Goal: Task Accomplishment & Management: Complete application form

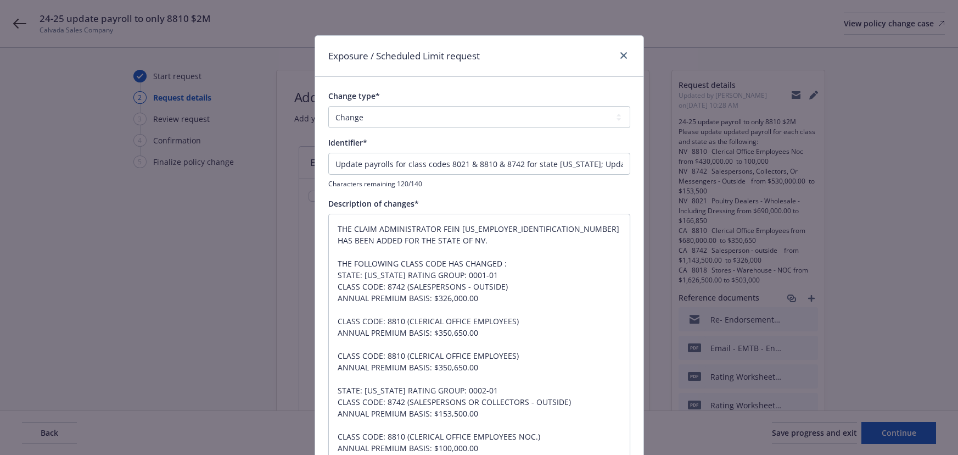
select select "CHANGE"
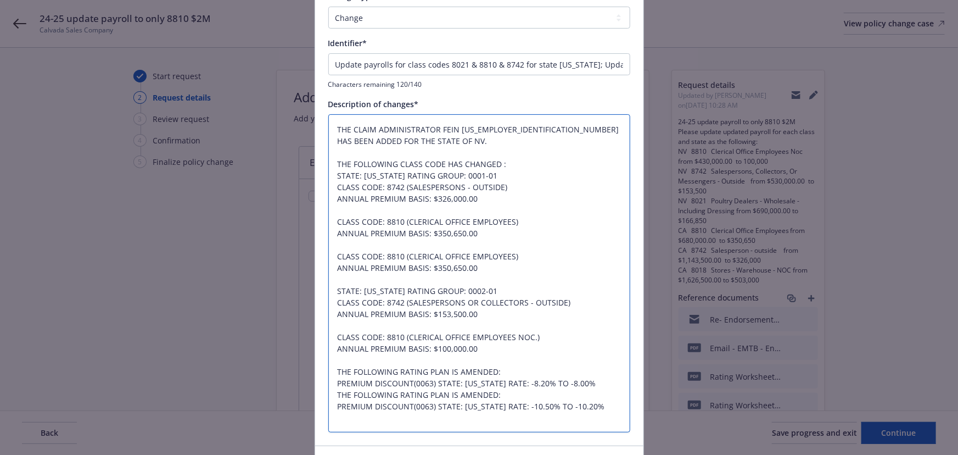
drag, startPoint x: 494, startPoint y: 261, endPoint x: 332, endPoint y: 260, distance: 161.5
click at [332, 260] on textarea "THE CLAIM ADMINISTRATOR FEIN [US_EMPLOYER_IDENTIFICATION_NUMBER] HAS BEEN ADDED…" at bounding box center [479, 273] width 302 height 319
type textarea "x"
type textarea "THE CLAIM ADMINISTRATOR FEIN [US_EMPLOYER_IDENTIFICATION_NUMBER] HAS BEEN ADDED…"
drag, startPoint x: 507, startPoint y: 271, endPoint x: 334, endPoint y: 259, distance: 173.5
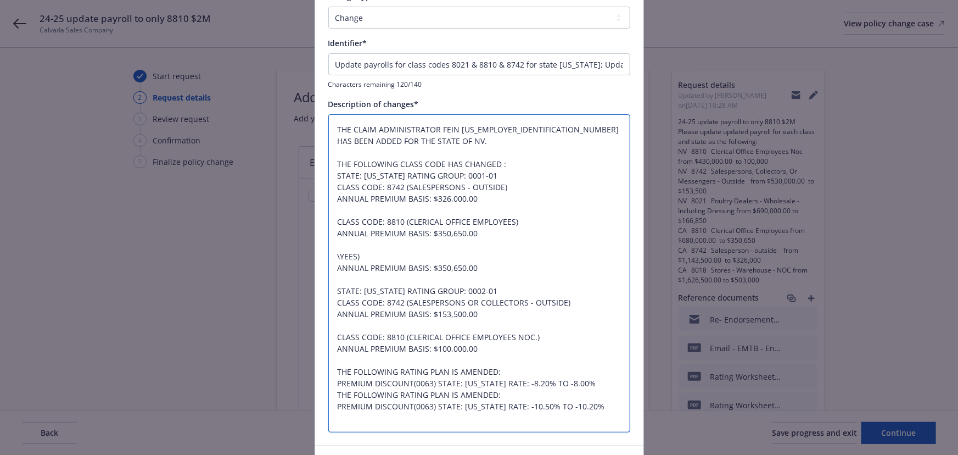
click at [334, 259] on textarea "THE CLAIM ADMINISTRATOR FEIN [US_EMPLOYER_IDENTIFICATION_NUMBER] HAS BEEN ADDED…" at bounding box center [479, 273] width 302 height 319
type textarea "x"
type textarea "THE CLAIM ADMINISTRATOR FEIN [US_EMPLOYER_IDENTIFICATION_NUMBER] HAS BEEN ADDED…"
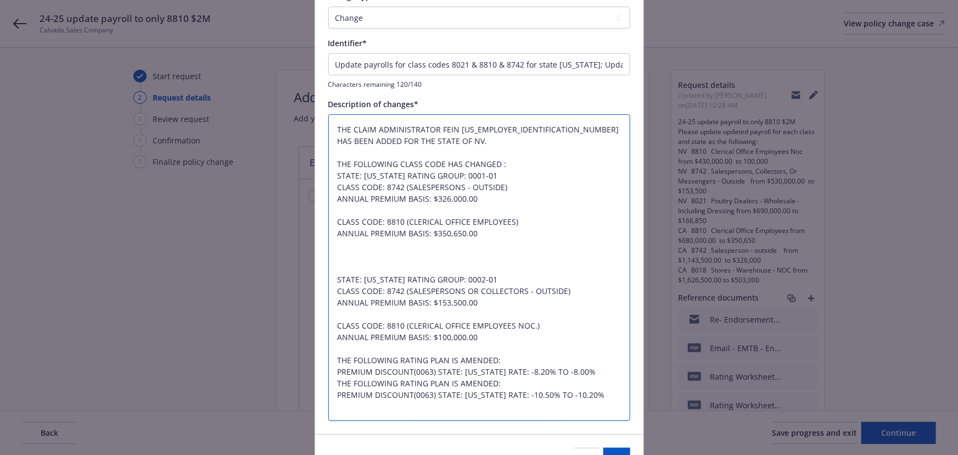
type textarea "x"
type textarea "THE CLAIM ADMINISTRATOR FEIN [US_EMPLOYER_IDENTIFICATION_NUMBER] HAS BEEN ADDED…"
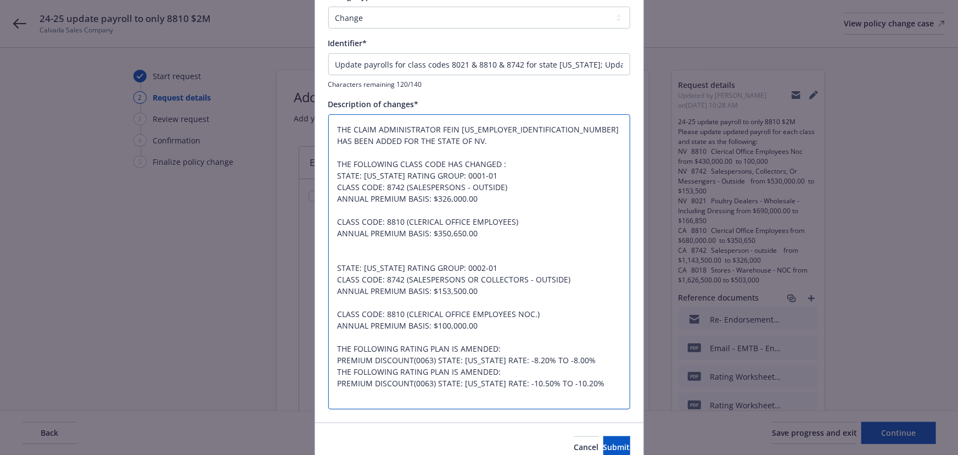
type textarea "x"
type textarea "THE CLAIM ADMINISTRATOR FEIN [US_EMPLOYER_IDENTIFICATION_NUMBER] HAS BEEN ADDED…"
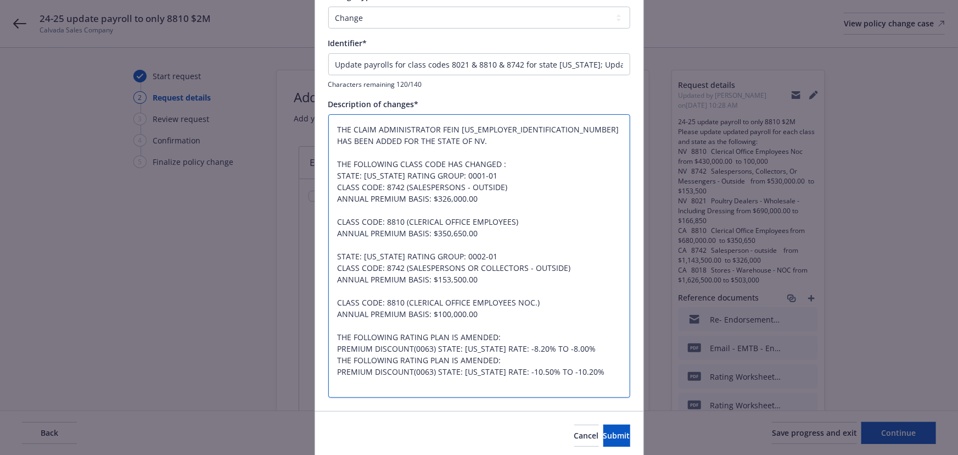
click at [334, 288] on textarea "THE CLAIM ADMINISTRATOR FEIN [US_EMPLOYER_IDENTIFICATION_NUMBER] HAS BEEN ADDED…" at bounding box center [479, 256] width 302 height 284
click at [335, 269] on textarea "THE CLAIM ADMINISTRATOR FEIN [US_EMPLOYER_IDENTIFICATION_NUMBER] HAS BEEN ADDED…" at bounding box center [479, 256] width 302 height 284
type textarea "x"
type textarea "THE CLAIM ADMINISTRATOR FEIN [US_EMPLOYER_IDENTIFICATION_NUMBER] HAS BEEN ADDED…"
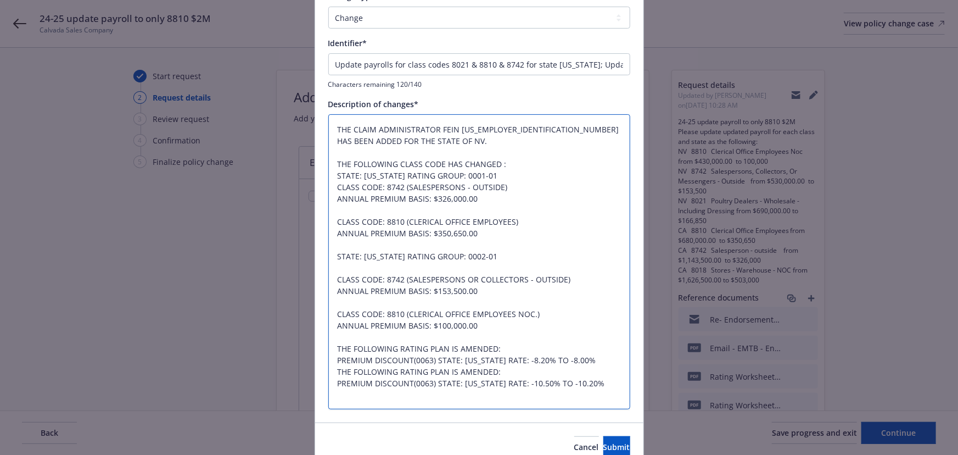
paste textarea "THE FOLLOWING RATING PLAN IS AMENDED: PREMIUM DISCOUNT(0063) STATE: [US_STATE] …"
type textarea "x"
type textarea "THE CLAIM ADMINISTRATOR FEIN [US_EMPLOYER_IDENTIFICATION_NUMBER] HAS BEEN ADDED…"
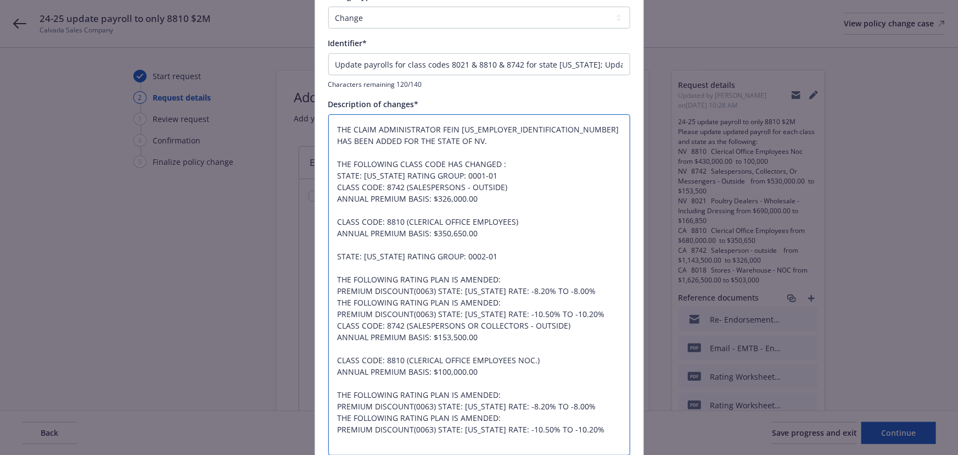
type textarea "x"
type textarea "THE CLAIM ADMINISTRATOR FEIN [US_EMPLOYER_IDENTIFICATION_NUMBER] HAS BEEN ADDED…"
type textarea "x"
type textarea "THE CLAIM ADMINISTRATOR FEIN [US_EMPLOYER_IDENTIFICATION_NUMBER] HAS BEEN ADDED…"
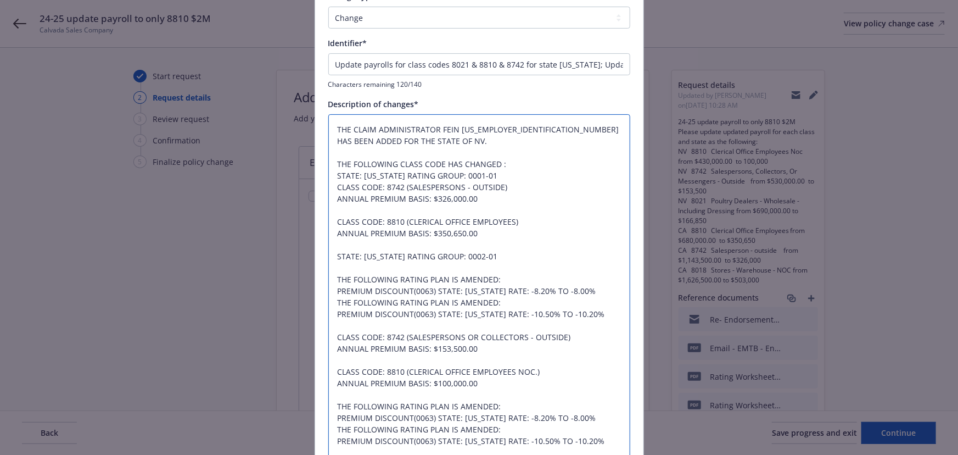
click at [333, 279] on textarea "THE CLAIM ADMINISTRATOR FEIN [US_EMPLOYER_IDENTIFICATION_NUMBER] HAS BEEN ADDED…" at bounding box center [479, 290] width 302 height 353
type textarea "x"
type textarea "THE CLAIM ADMINISTRATOR FEIN [US_EMPLOYER_IDENTIFICATION_NUMBER] HAS BEEN ADDED…"
type textarea "x"
type textarea "THE CLAIM ADMINISTRATOR FEIN [US_EMPLOYER_IDENTIFICATION_NUMBER] HAS BEEN ADDED…"
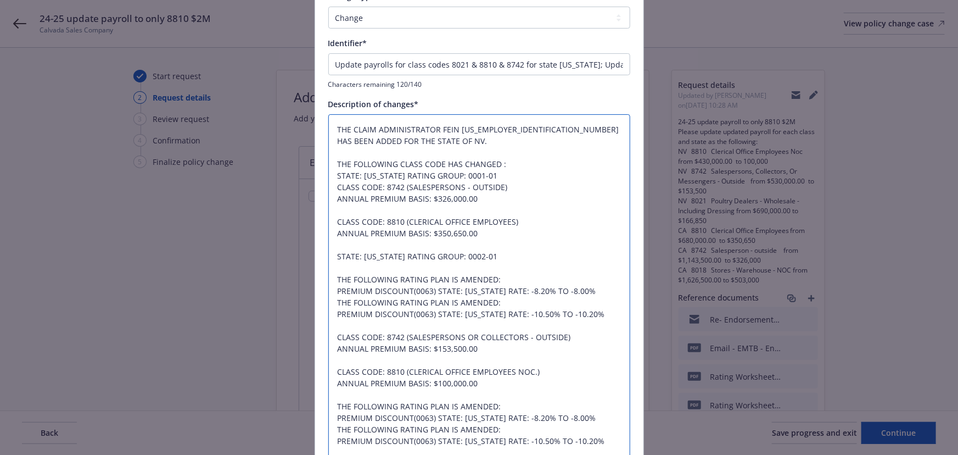
type textarea "x"
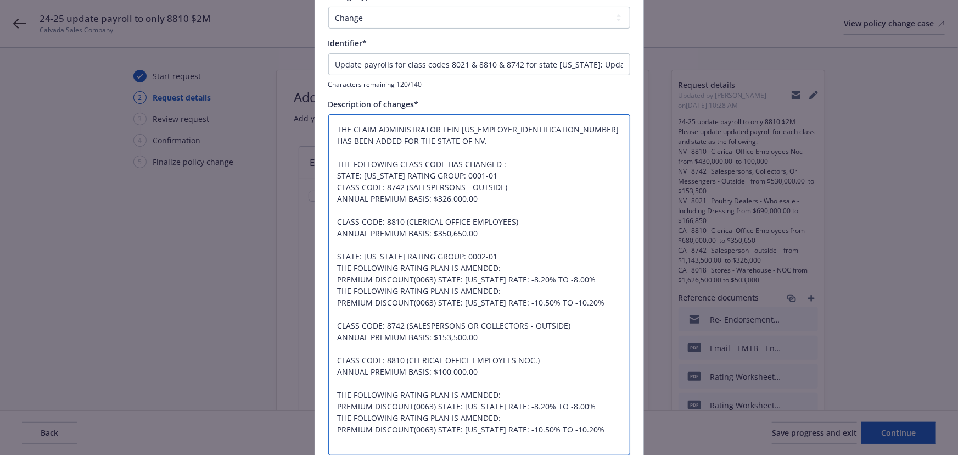
click at [564, 273] on textarea "THE CLAIM ADMINISTRATOR FEIN [US_EMPLOYER_IDENTIFICATION_NUMBER] HAS BEEN ADDED…" at bounding box center [479, 285] width 302 height 342
type textarea "THE CLAIM ADMINISTRATOR FEIN [US_EMPLOYER_IDENTIFICATION_NUMBER] HAS BEEN ADDED…"
drag, startPoint x: 332, startPoint y: 267, endPoint x: 581, endPoint y: 306, distance: 251.8
click at [581, 306] on textarea "THE CLAIM ADMINISTRATOR FEIN [US_EMPLOYER_IDENTIFICATION_NUMBER] HAS BEEN ADDED…" at bounding box center [479, 285] width 302 height 342
paste textarea "CLASS CODE: 8021 (STORE - MEAT, FISH OR POULTRY DEALER - WHOLESALE.) ANNUAL PRE…"
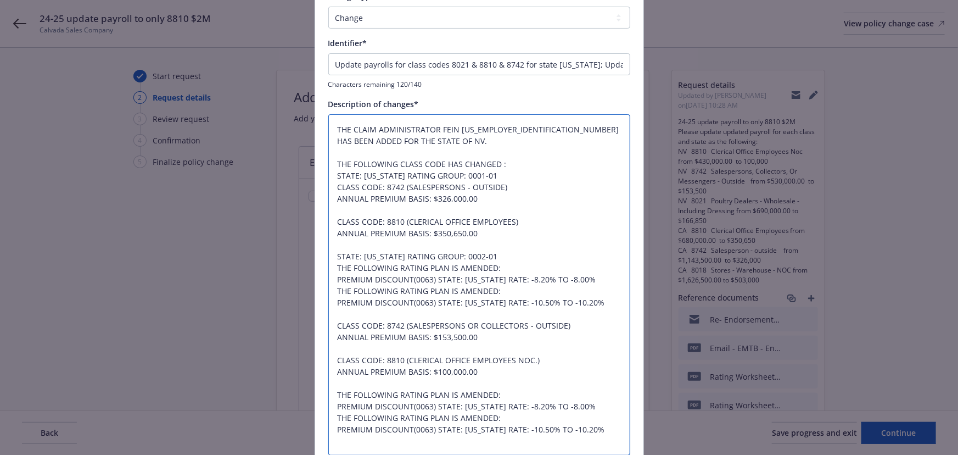
type textarea "x"
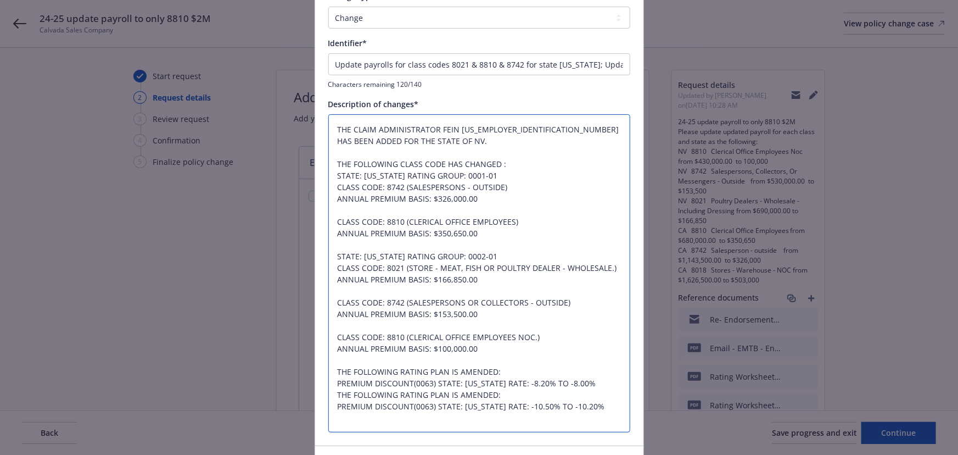
click at [499, 287] on textarea "THE CLAIM ADMINISTRATOR FEIN [US_EMPLOYER_IDENTIFICATION_NUMBER] HAS BEEN ADDED…" at bounding box center [479, 273] width 302 height 319
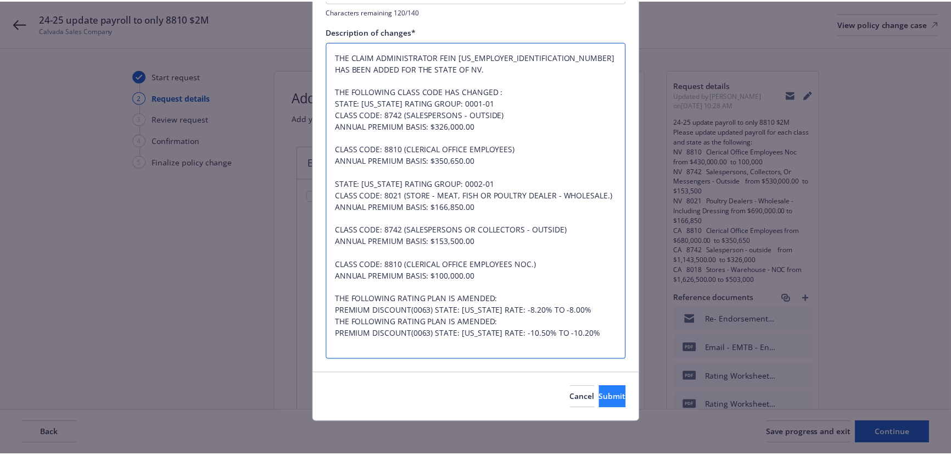
scroll to position [175, 0]
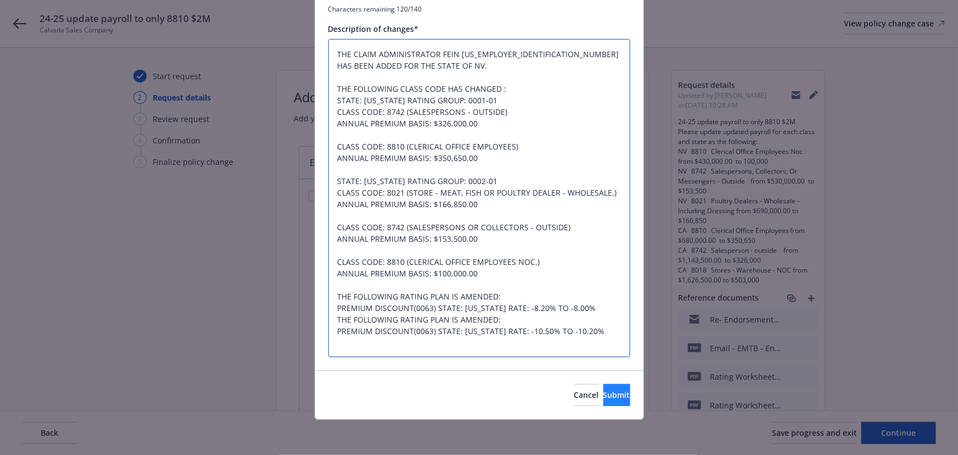
type textarea "THE CLAIM ADMINISTRATOR FEIN [US_EMPLOYER_IDENTIFICATION_NUMBER] HAS BEEN ADDED…"
click at [610, 394] on button "Submit" at bounding box center [617, 395] width 27 height 22
type textarea "x"
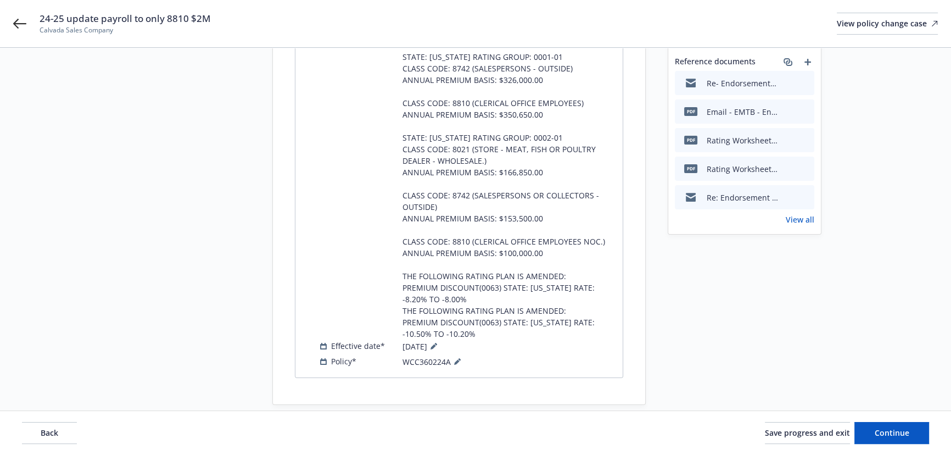
scroll to position [240, 0]
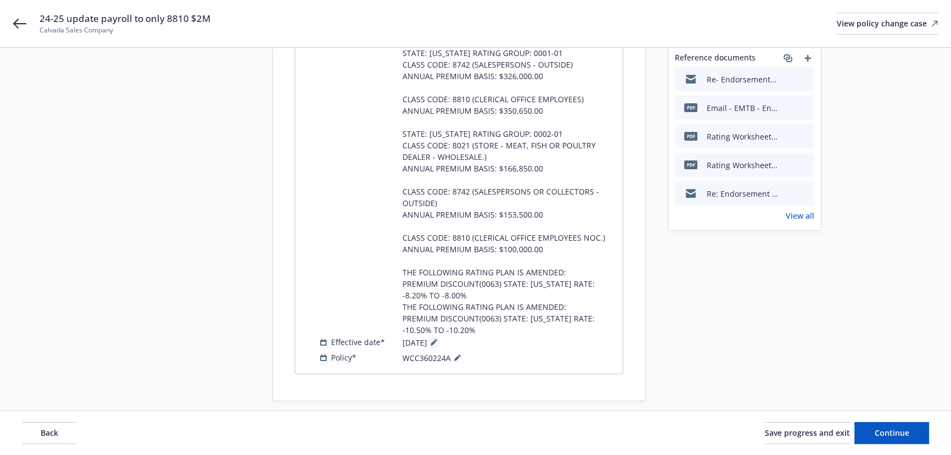
click at [437, 339] on icon at bounding box center [434, 342] width 7 height 7
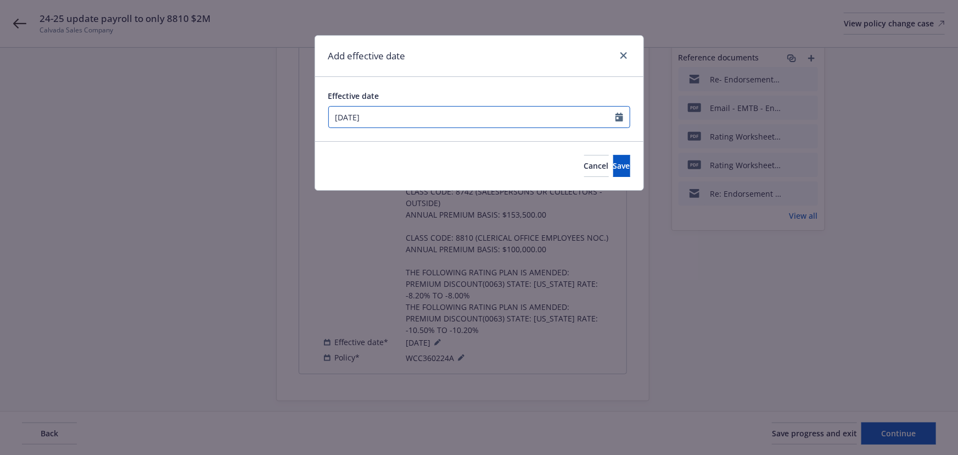
click at [446, 125] on div "[DATE]" at bounding box center [479, 117] width 302 height 22
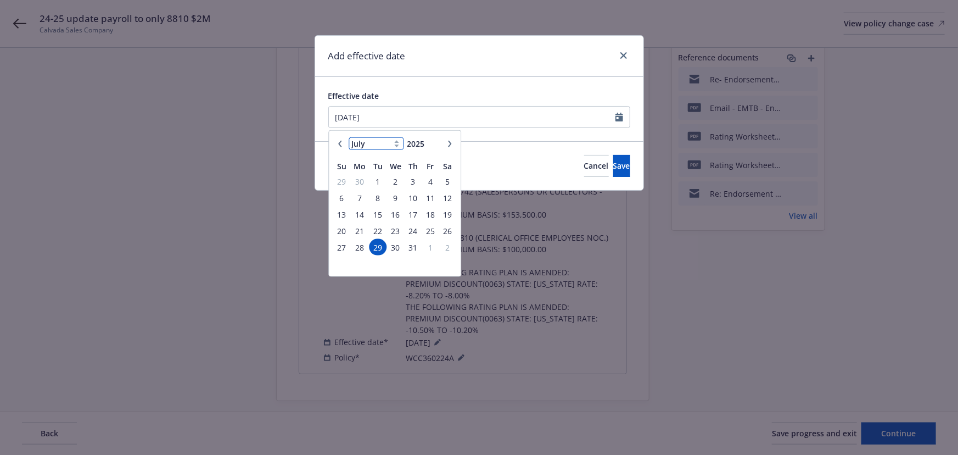
click at [362, 148] on select "January February March April May June July August September October November De…" at bounding box center [376, 143] width 55 height 13
click at [349, 137] on select "January February March April May June July August September October November De…" at bounding box center [376, 143] width 55 height 13
click at [372, 135] on div "January February March April May June July August September October November [D…" at bounding box center [395, 143] width 97 height 17
click at [382, 141] on select "January February March April May June July August September October November De…" at bounding box center [376, 143] width 55 height 13
click at [349, 137] on select "January February March April May June July August September October November De…" at bounding box center [376, 143] width 55 height 13
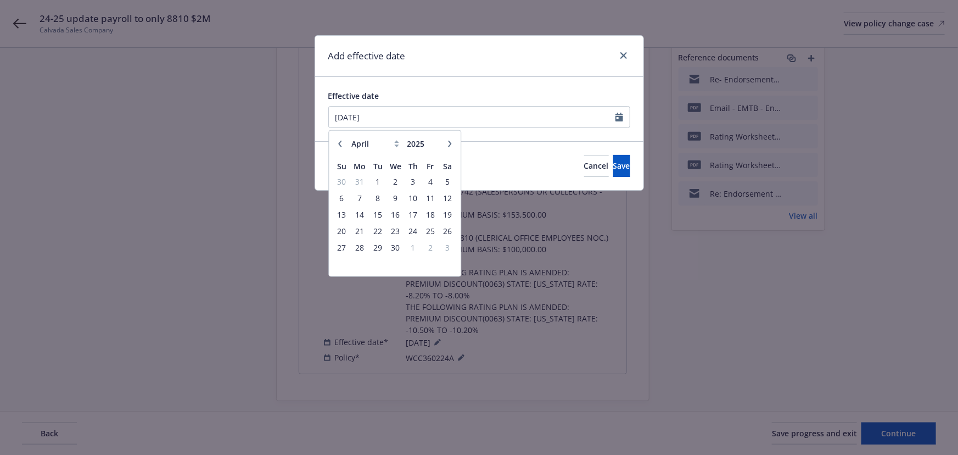
click at [336, 139] on button "button" at bounding box center [339, 143] width 13 height 13
select select "3"
click at [363, 262] on span "31" at bounding box center [359, 263] width 16 height 14
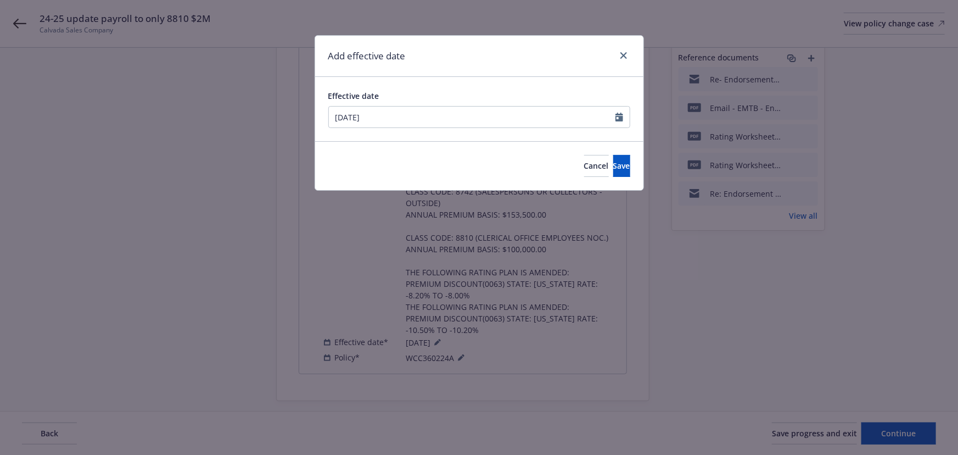
type input "[DATE]"
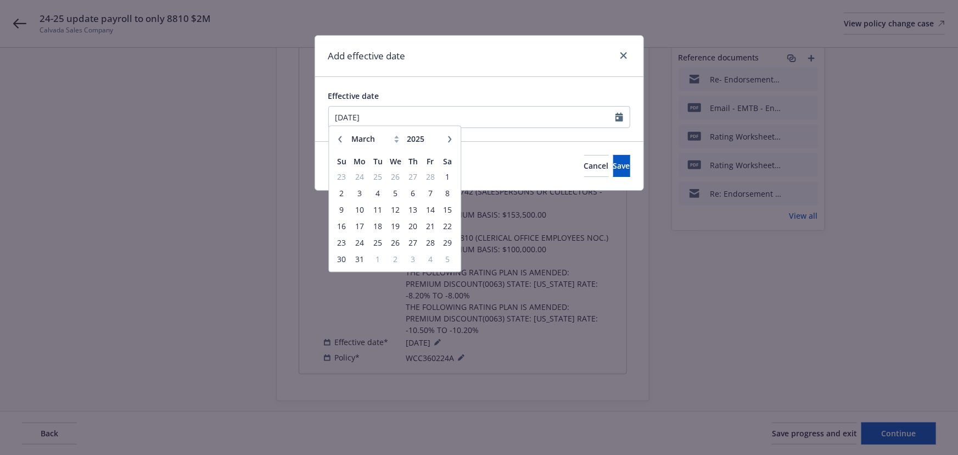
drag, startPoint x: 474, startPoint y: 99, endPoint x: 493, endPoint y: 112, distance: 23.3
click at [475, 99] on div "Effective date" at bounding box center [479, 96] width 302 height 12
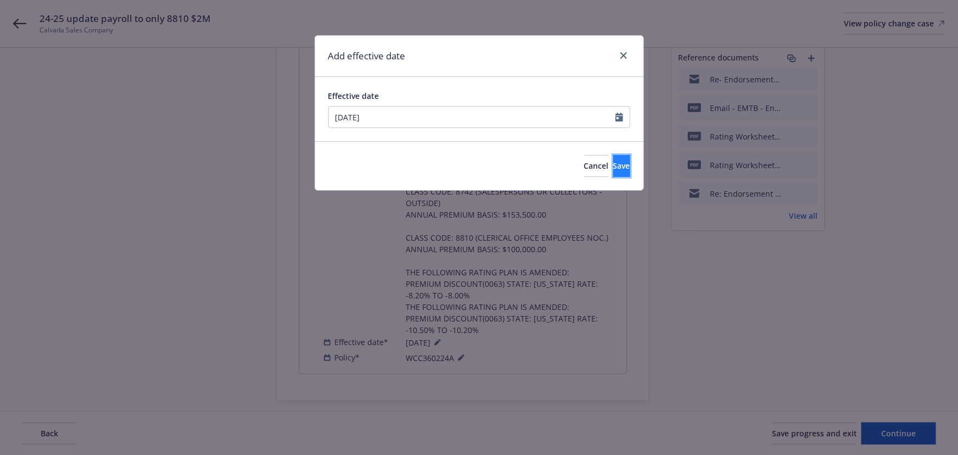
click at [613, 166] on button "Save" at bounding box center [621, 166] width 17 height 22
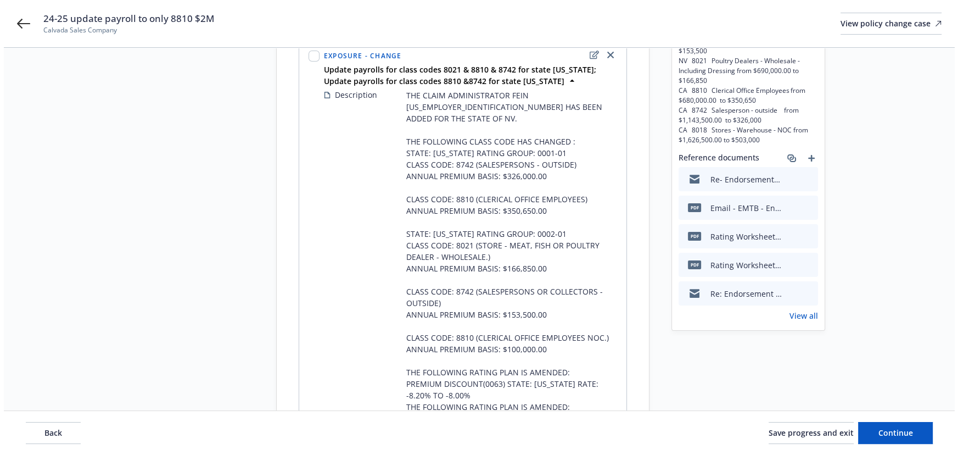
scroll to position [0, 0]
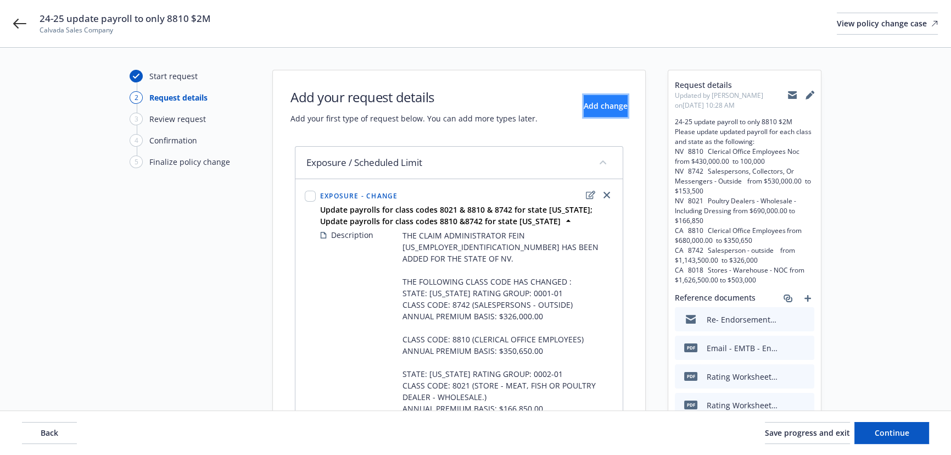
click at [588, 107] on span "Add change" at bounding box center [606, 106] width 44 height 10
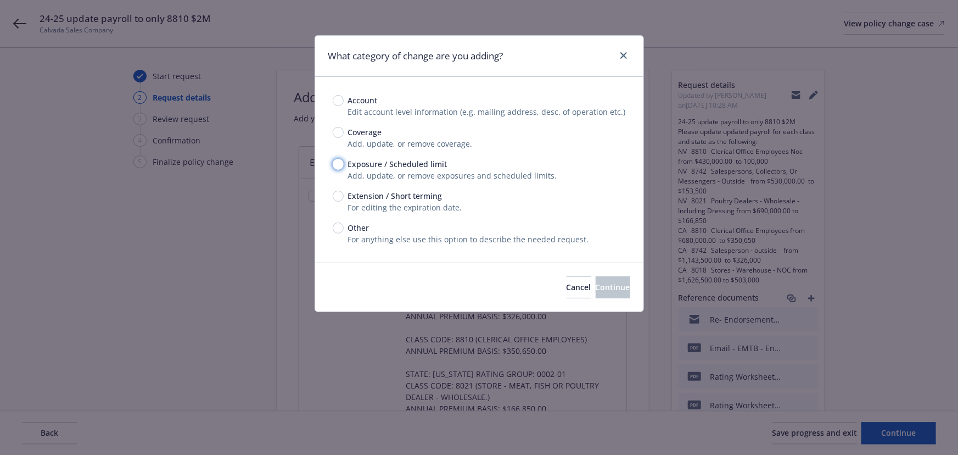
click at [339, 163] on input "Exposure / Scheduled limit" at bounding box center [338, 164] width 11 height 11
radio input "true"
click at [596, 287] on span "Continue" at bounding box center [613, 287] width 35 height 10
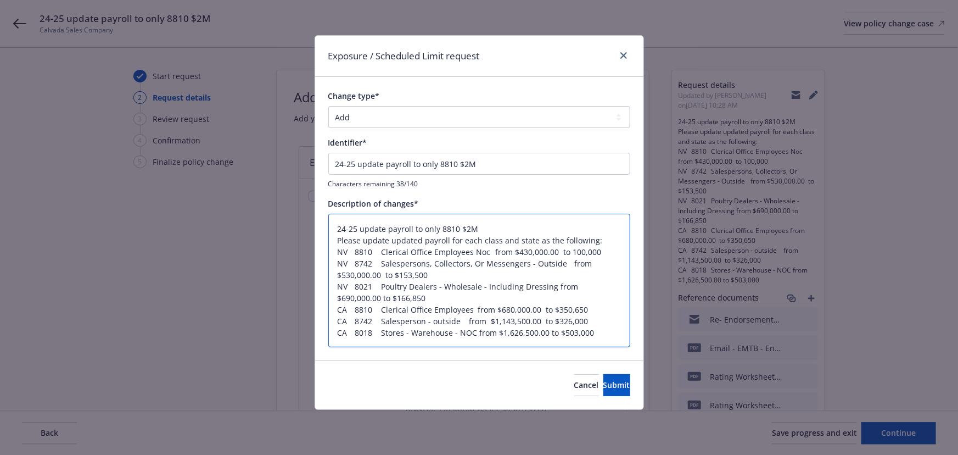
type textarea "x"
drag, startPoint x: 359, startPoint y: 235, endPoint x: 644, endPoint y: 343, distance: 305.4
click at [644, 343] on div "Exposure / Scheduled Limit request Change type* Add Audit Change Remove Identif…" at bounding box center [479, 227] width 958 height 455
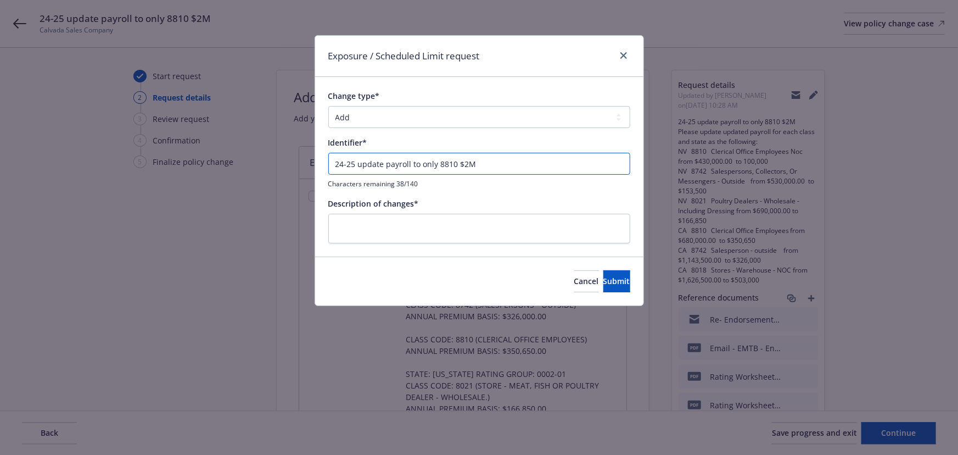
drag, startPoint x: 497, startPoint y: 158, endPoint x: 80, endPoint y: 166, distance: 416.9
click at [80, 166] on div "Exposure / Scheduled Limit request Change type* Add Audit Change Remove Identif…" at bounding box center [479, 227] width 958 height 455
click at [390, 164] on input "Change type*" at bounding box center [479, 164] width 302 height 22
click at [432, 163] on input "Update class code" at bounding box center [479, 164] width 302 height 22
click at [470, 166] on input "Update class code 8018 payroll to" at bounding box center [479, 164] width 302 height 22
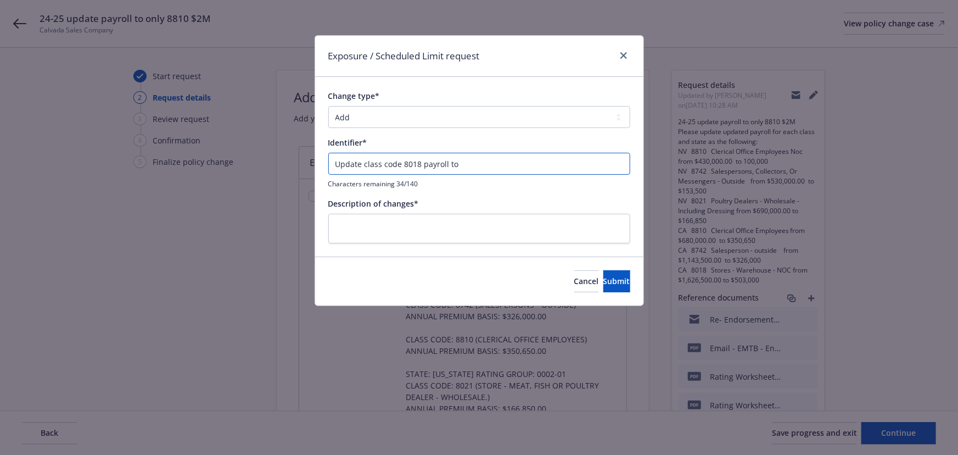
paste input "CLASS CODE: 8021 (STORE - MEAT, FISH OR POULTRY DEALER - WHOLESALE.) ANNUAL PRE…"
drag, startPoint x: 458, startPoint y: 164, endPoint x: 774, endPoint y: 189, distance: 316.8
click at [774, 189] on div "Exposure / Scheduled Limit request Change type* Add Audit Change Remove Identif…" at bounding box center [479, 227] width 958 height 455
paste input "$503,000.00"
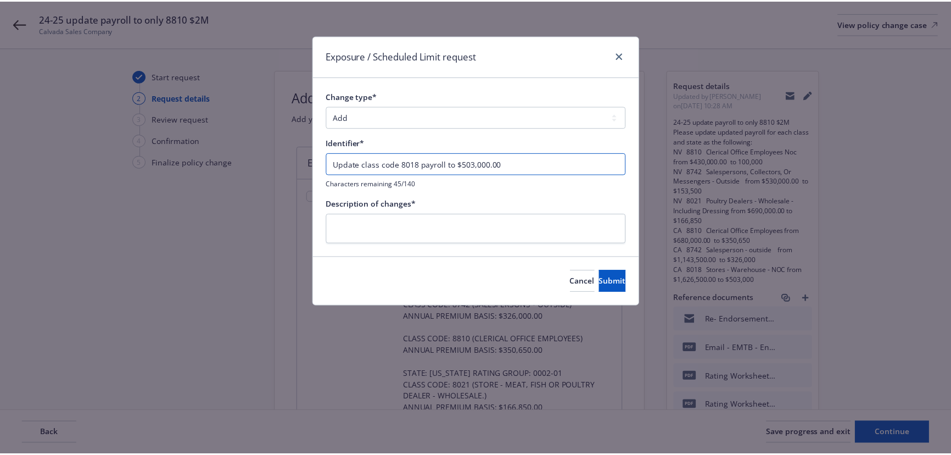
scroll to position [0, 0]
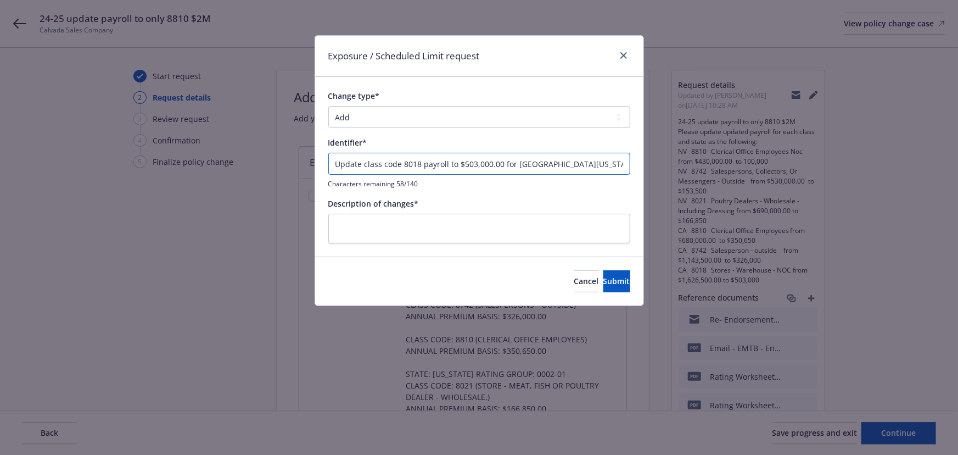
type input "Update class code 8018 payroll to $503,000.00 for [GEOGRAPHIC_DATA][US_STATE]"
click at [383, 231] on textarea at bounding box center [479, 229] width 302 height 30
paste textarea "THE POLICY IS AMENDED AS FOLLOWS: UPDATE CA 8018 PAYROLL"
type textarea "x"
type textarea "THE POLICY IS AMENDED AS FOLLOWS: UPDATE CA 8018 PAYROLL"
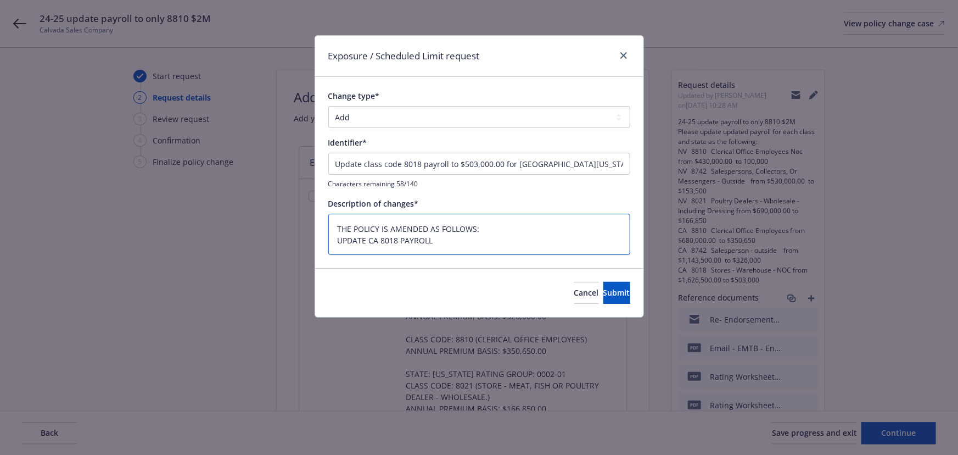
type textarea "x"
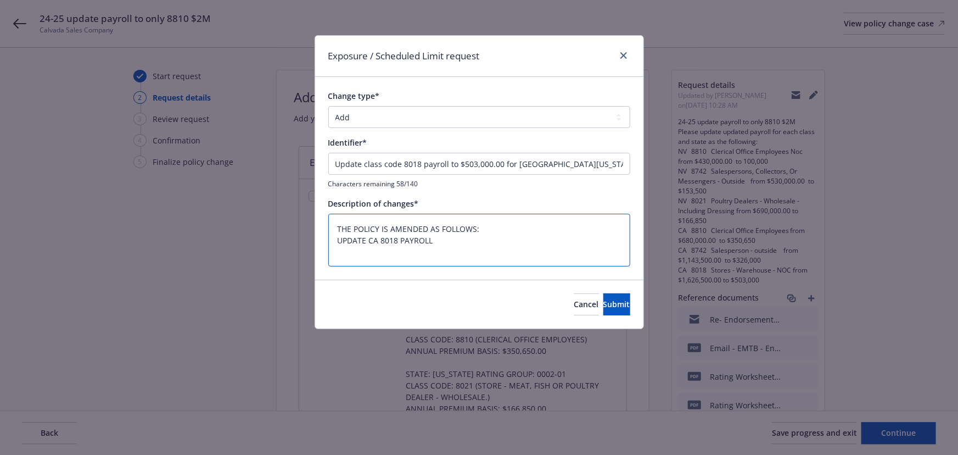
type textarea "THE POLICY IS AMENDED AS FOLLOWS: UPDATE CA 8018 PAYROLL"
click at [343, 254] on textarea "THE POLICY IS AMENDED AS FOLLOWS: UPDATE CA 8018 PAYROLL" at bounding box center [479, 240] width 302 height 53
paste textarea "THE POLICY IS AMENDED AS FOLLOWS: UPDATE CA 8018 PAYROLL"
type textarea "x"
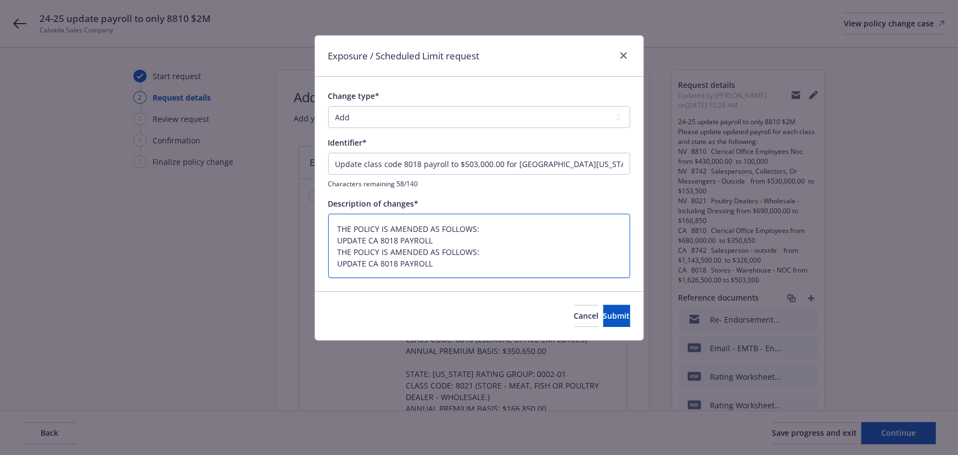
type textarea "THE POLICY IS AMENDED AS FOLLOWS: UPDATE CA 8018 PAYROLL THE POLICY IS AMENDED …"
drag, startPoint x: 450, startPoint y: 267, endPoint x: 330, endPoint y: 254, distance: 121.1
click at [330, 254] on textarea "THE POLICY IS AMENDED AS FOLLOWS: UPDATE CA 8018 PAYROLL THE POLICY IS AMENDED …" at bounding box center [479, 246] width 302 height 65
paste textarea "FOLLOWING CLASS CODE HAS CHANGED FROM: STATE: [US_STATE] RATING GROUP: 0001-01 …"
type textarea "x"
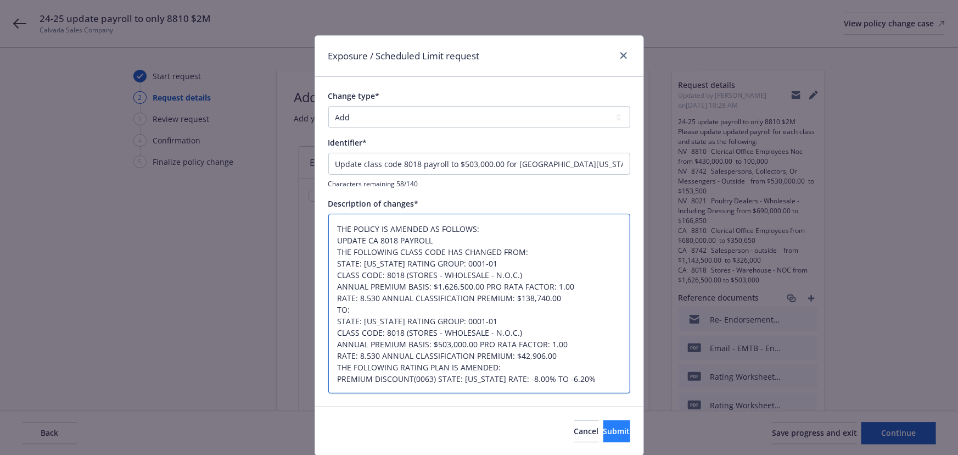
type textarea "THE POLICY IS AMENDED AS FOLLOWS: UPDATE CA 8018 PAYROLL THE FOLLOWING CLASS CO…"
drag, startPoint x: 610, startPoint y: 428, endPoint x: 603, endPoint y: 428, distance: 6.6
click at [609, 428] on button "Submit" at bounding box center [617, 431] width 27 height 22
type textarea "x"
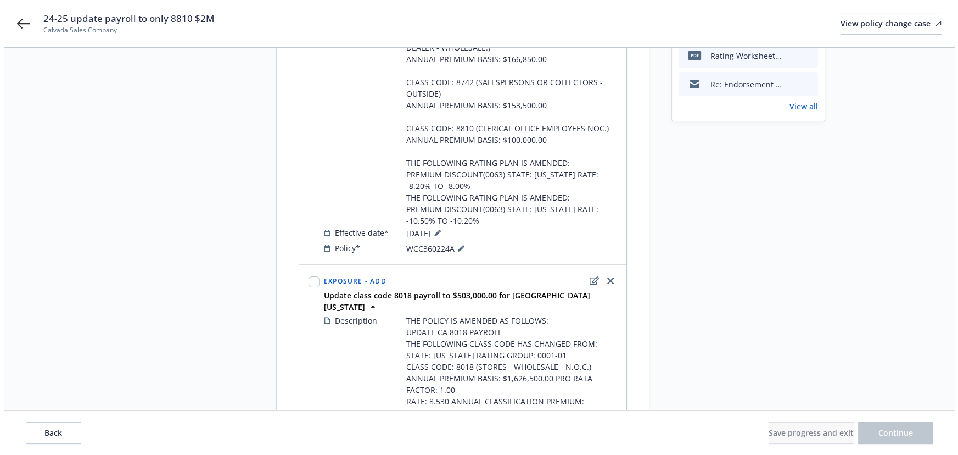
scroll to position [533, 0]
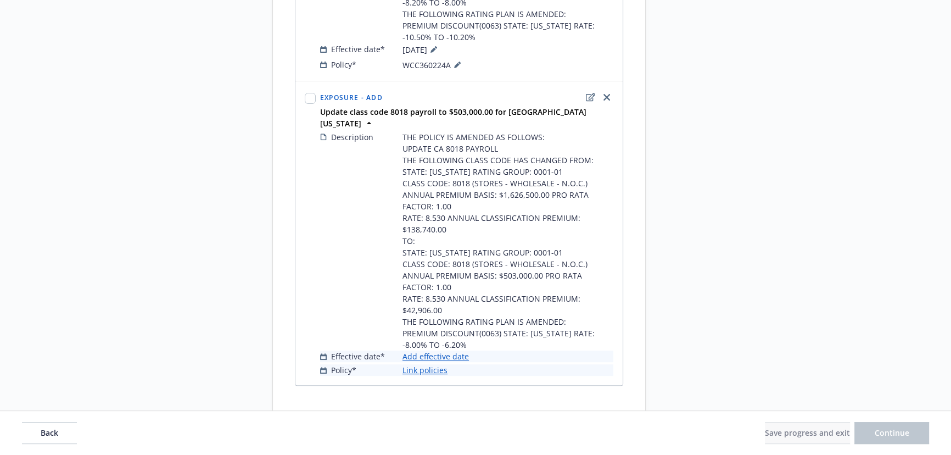
click at [451, 350] on link "Add effective date" at bounding box center [436, 356] width 66 height 12
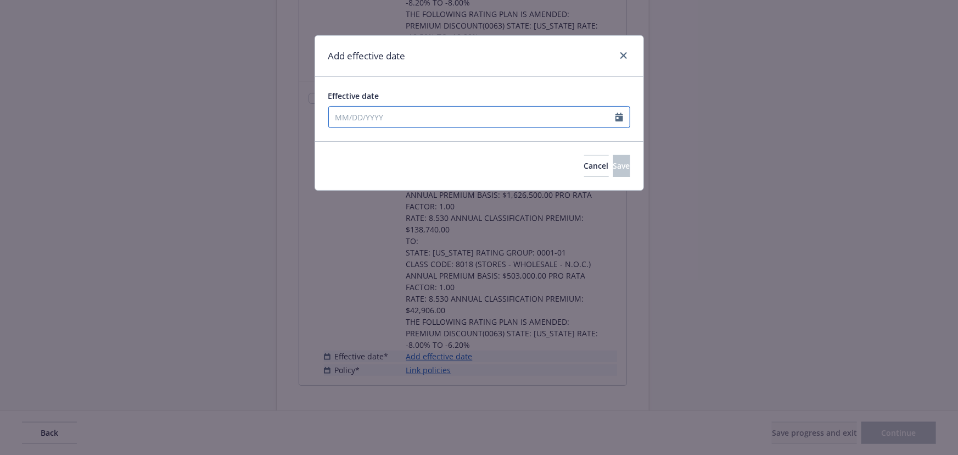
select select "9"
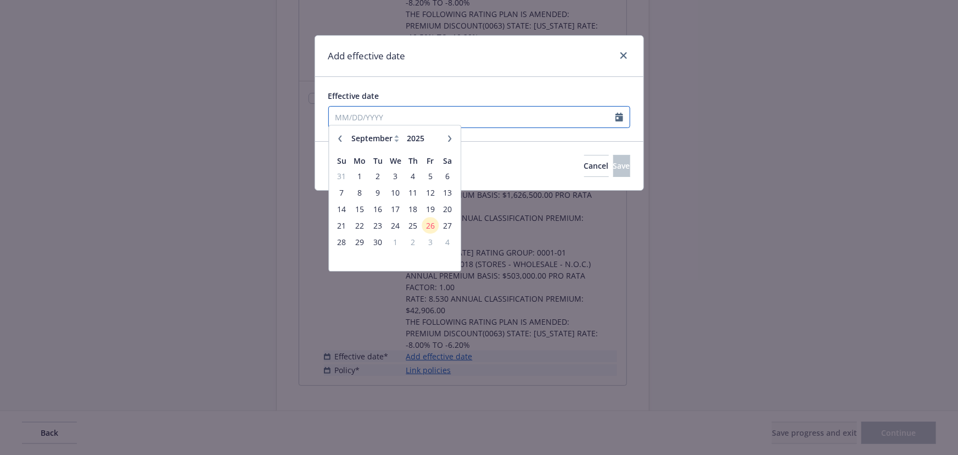
drag, startPoint x: 411, startPoint y: 115, endPoint x: 231, endPoint y: 236, distance: 216.9
click at [410, 115] on input "Effective date" at bounding box center [472, 117] width 287 height 21
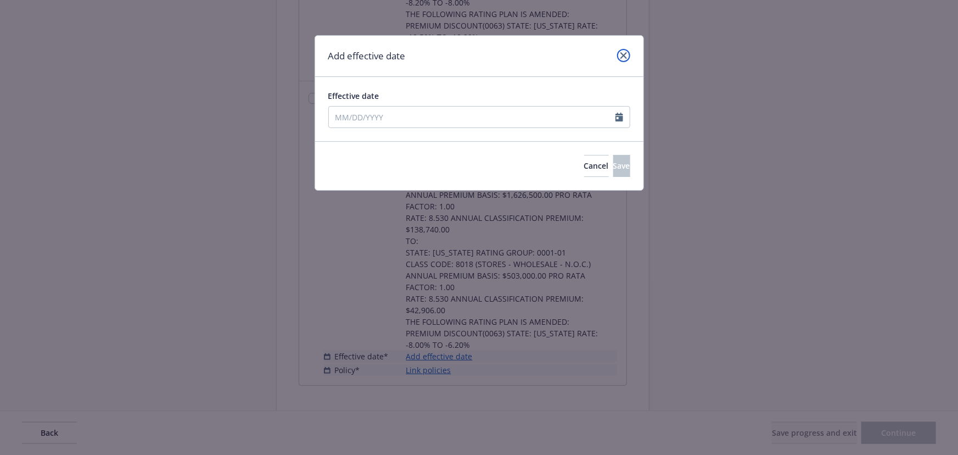
click at [627, 58] on link "close" at bounding box center [623, 55] width 13 height 13
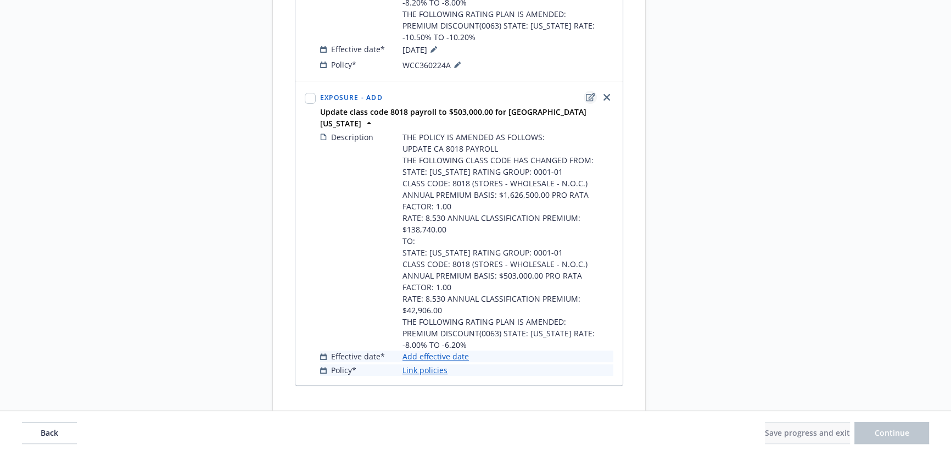
click at [591, 91] on link "edit" at bounding box center [590, 97] width 13 height 13
type textarea "x"
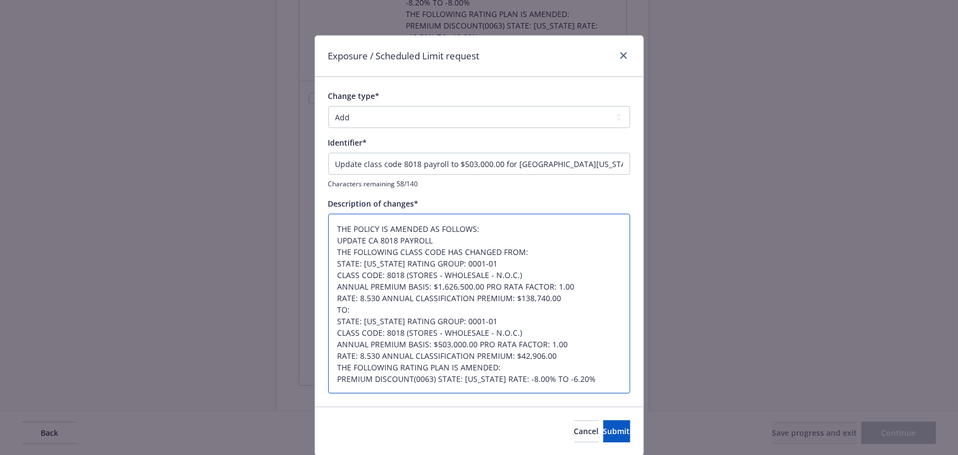
click at [565, 376] on textarea "THE POLICY IS AMENDED AS FOLLOWS: UPDATE CA 8018 PAYROLL THE FOLLOWING CLASS CO…" at bounding box center [479, 304] width 302 height 180
type textarea "THE POLICY IS AMENDED AS FOLLOWS: UPDATE CA 8018 PAYROLL THE FOLLOWING CLASS CO…"
type textarea "x"
paste textarea "THE FOLLOWING CLASS CODE HAS CHANGED FROM: STATE: [US_STATE] RATING GROUP: 0001…"
type textarea "THE POLICY IS AMENDED AS FOLLOWS: UPDATE CA 8018 PAYROLL THE FOLLOWING CLASS CO…"
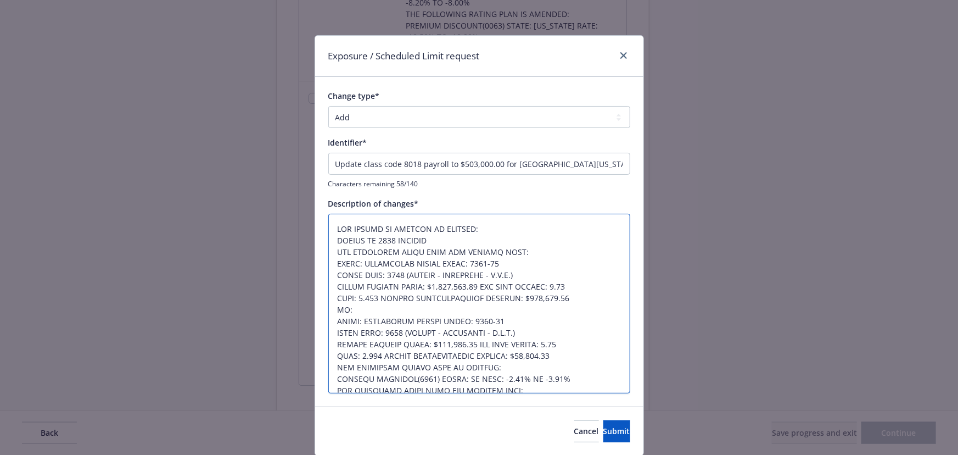
type textarea "x"
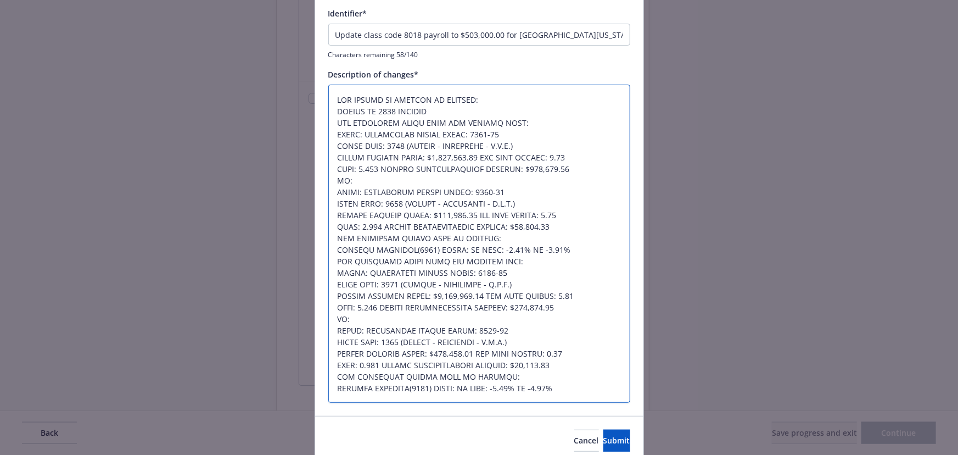
scroll to position [175, 0]
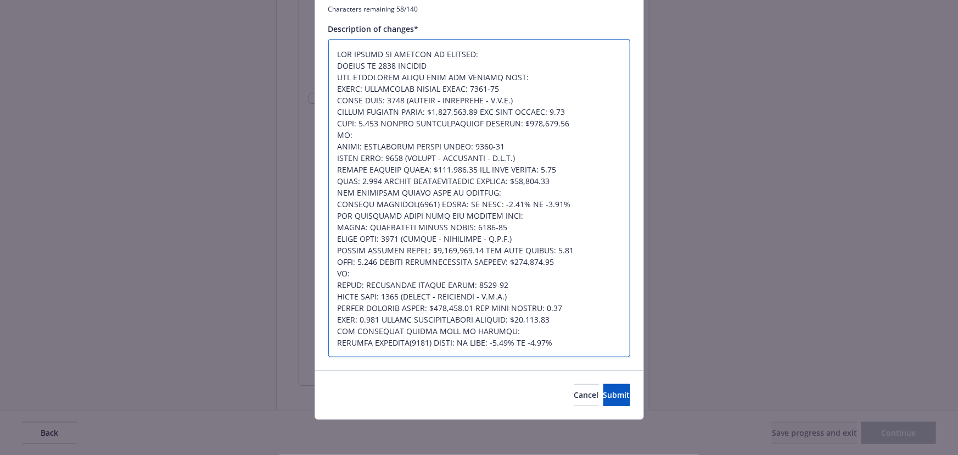
drag, startPoint x: 332, startPoint y: 214, endPoint x: 577, endPoint y: 344, distance: 276.6
click at [577, 344] on textarea at bounding box center [479, 198] width 302 height 319
type textarea "THE POLICY IS AMENDED AS FOLLOWS: UPDATE CA 8018 PAYROLL THE FOLLOWING CLASS CO…"
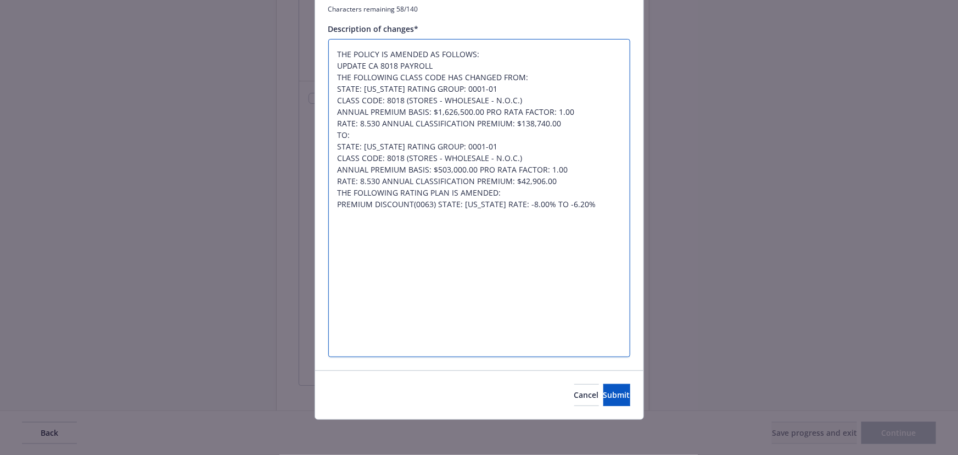
type textarea "x"
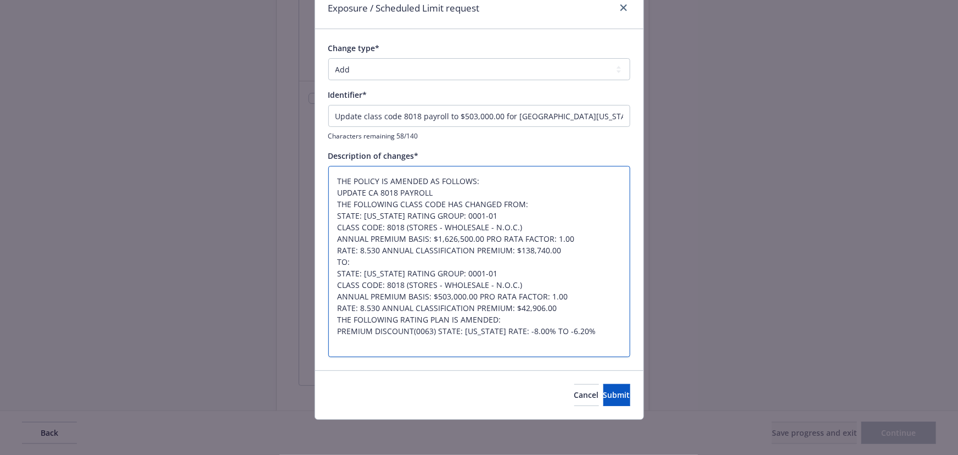
scroll to position [47, 0]
type textarea "THE POLICY IS AMENDED AS FOLLOWS: UPDATE CA 8018 PAYROLL THE FOLLOWING CLASS CO…"
click at [337, 346] on textarea "THE POLICY IS AMENDED AS FOLLOWS: UPDATE CA 8018 PAYROLL THE FOLLOWING CLASS CO…" at bounding box center [479, 262] width 302 height 192
paste textarea "THE FOLLOWING RATING PLAN IS AMENDED: PREMIUM DISCOUNT(0063) STATE: [US_STATE] …"
type textarea "x"
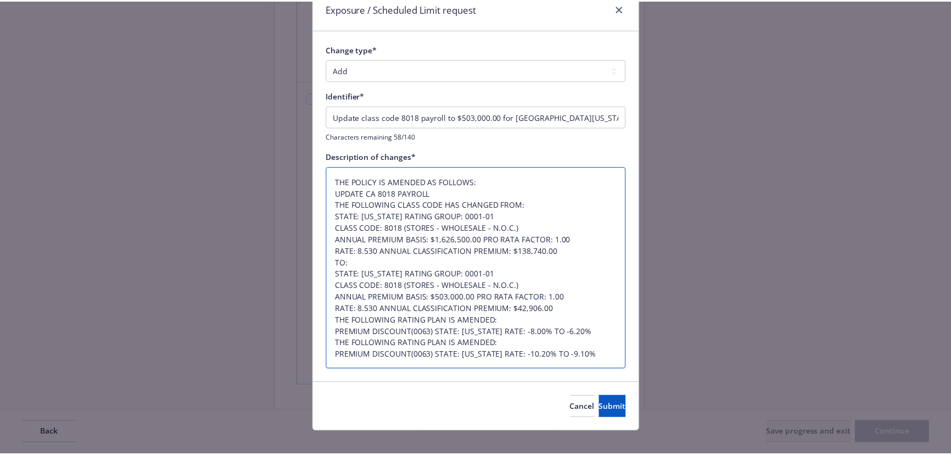
scroll to position [59, 0]
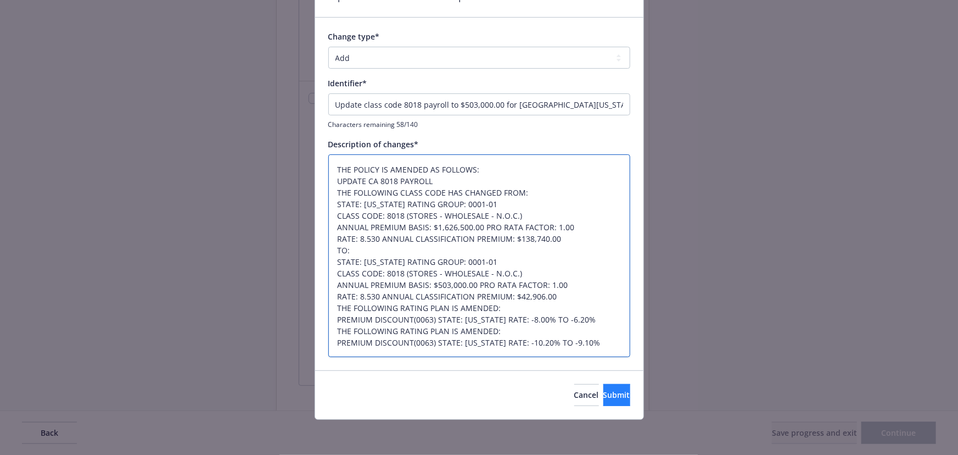
type textarea "THE POLICY IS AMENDED AS FOLLOWS: UPDATE CA 8018 PAYROLL THE FOLLOWING CLASS CO…"
click at [608, 393] on span "Submit" at bounding box center [617, 394] width 27 height 10
type textarea "x"
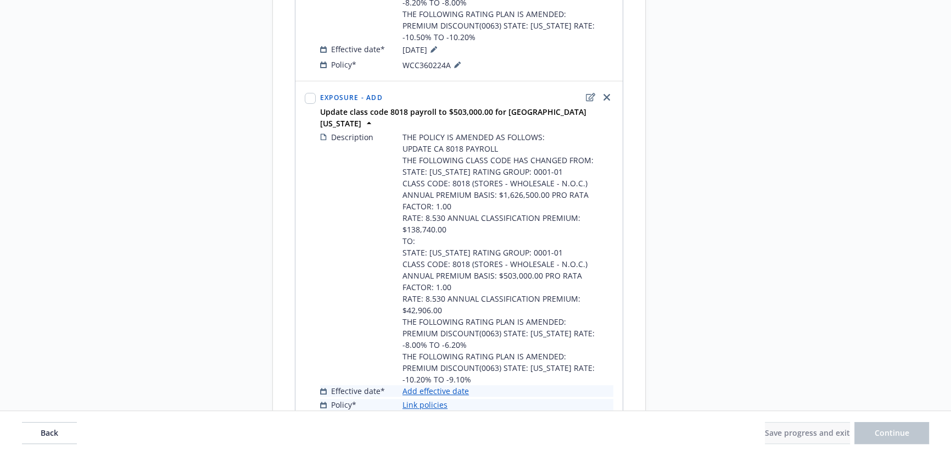
click at [434, 385] on link "Add effective date" at bounding box center [436, 391] width 66 height 12
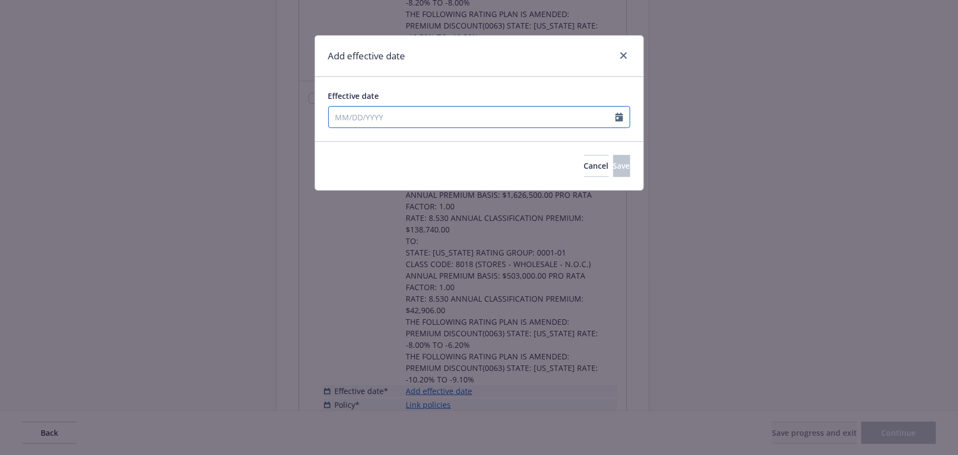
click at [389, 114] on input "Effective date" at bounding box center [472, 117] width 287 height 21
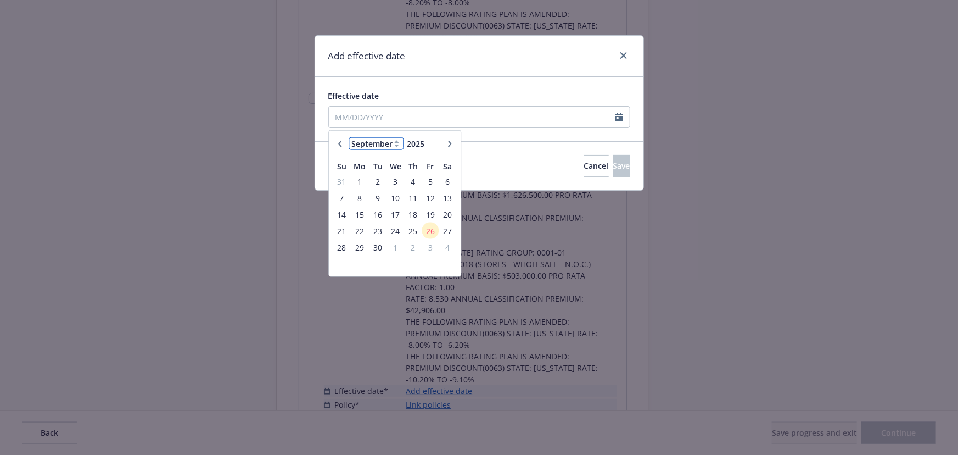
click at [366, 142] on select "January February March April May June July August September October November De…" at bounding box center [376, 143] width 55 height 13
click at [349, 137] on select "January February March April May June July August September October November De…" at bounding box center [376, 143] width 55 height 13
click at [341, 143] on button "button" at bounding box center [339, 143] width 13 height 13
select select "3"
drag, startPoint x: 362, startPoint y: 260, endPoint x: 371, endPoint y: 225, distance: 36.8
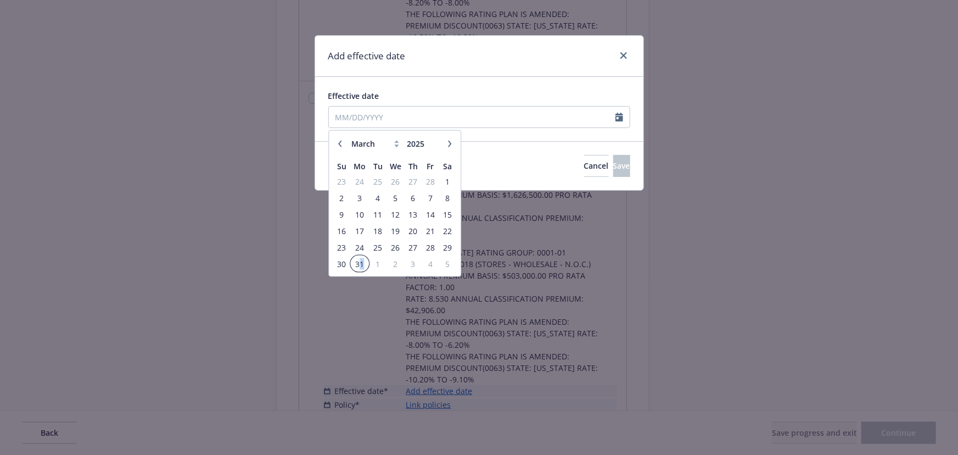
click at [362, 259] on span "31" at bounding box center [359, 263] width 16 height 14
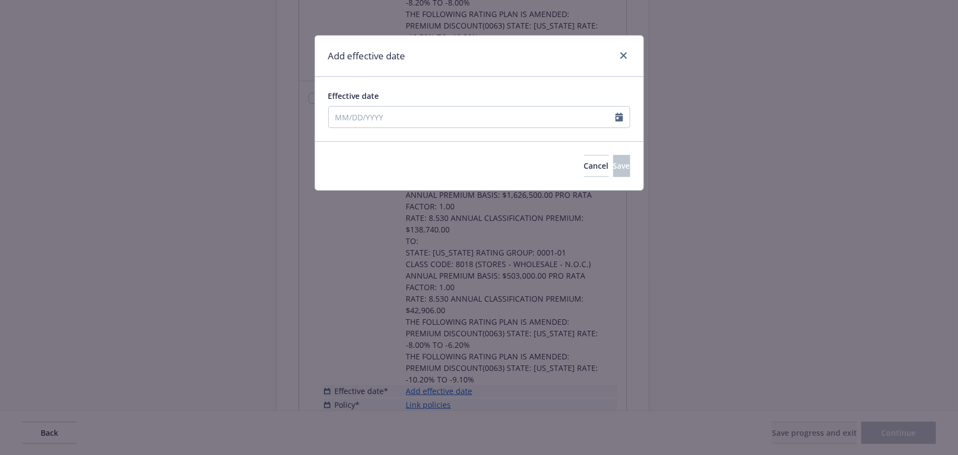
type input "[DATE]"
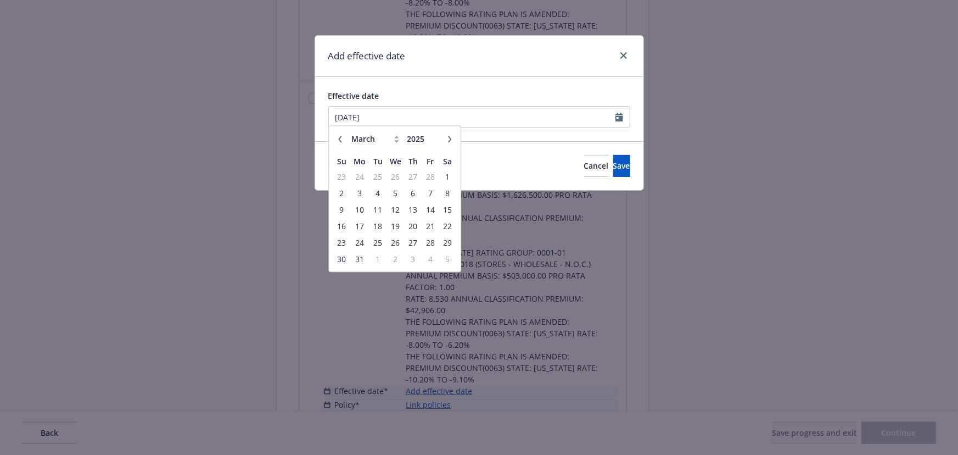
drag, startPoint x: 437, startPoint y: 36, endPoint x: 467, endPoint y: 60, distance: 38.7
click at [437, 37] on div "Add effective date" at bounding box center [479, 56] width 328 height 41
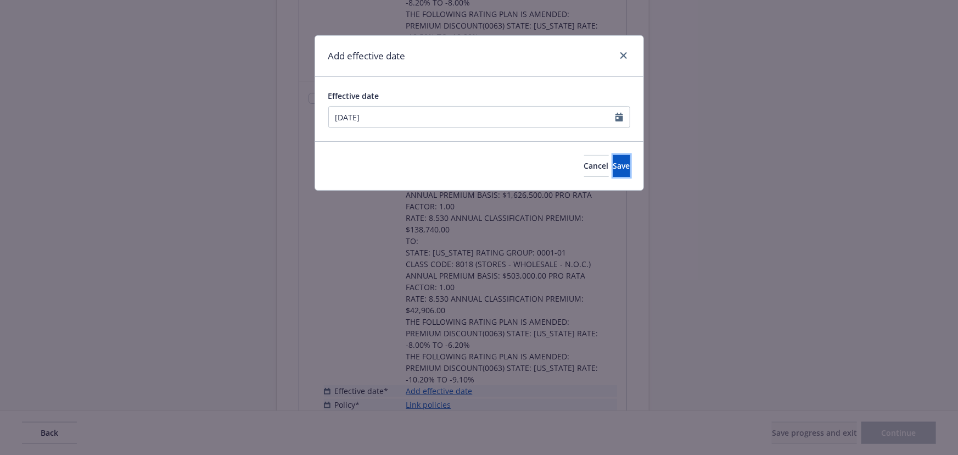
drag, startPoint x: 605, startPoint y: 170, endPoint x: 420, endPoint y: 298, distance: 225.5
click at [613, 170] on span "Save" at bounding box center [621, 165] width 17 height 10
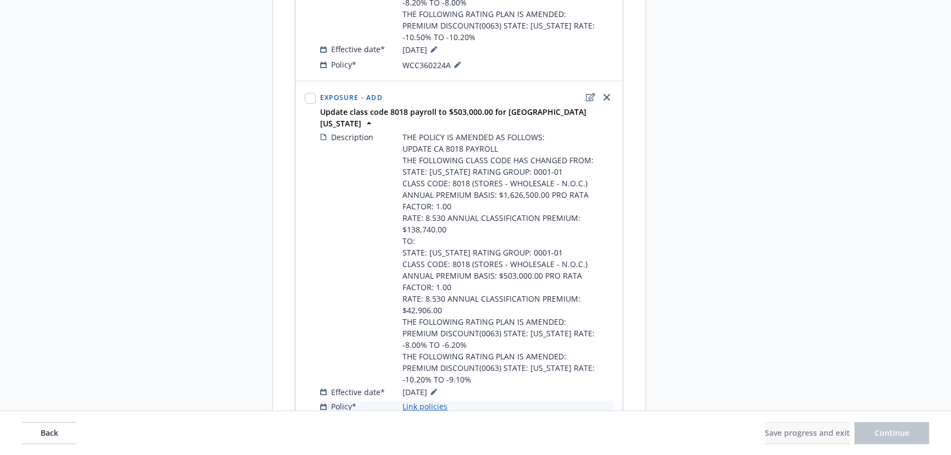
click at [434, 400] on link "Link policies" at bounding box center [425, 406] width 45 height 12
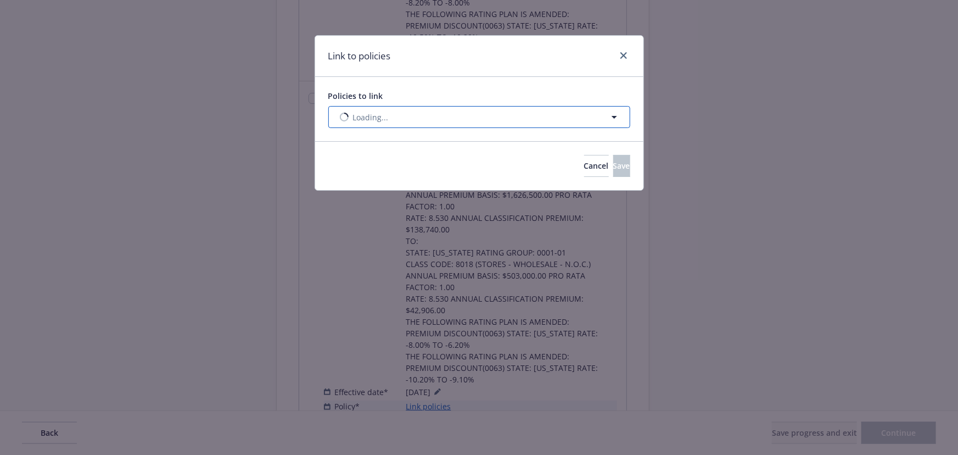
click at [371, 114] on span "Loading..." at bounding box center [371, 117] width 36 height 12
select select "ACTIVE"
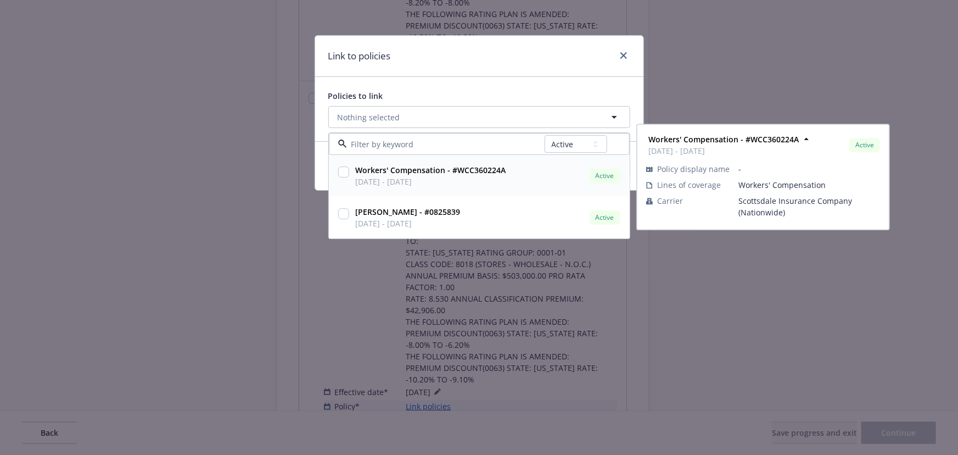
click at [343, 176] on div at bounding box center [343, 176] width 15 height 27
checkbox input "true"
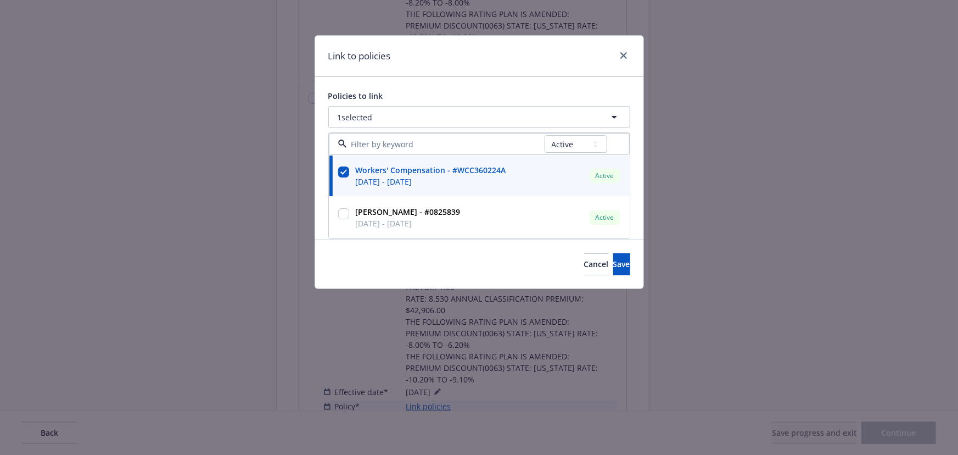
drag, startPoint x: 453, startPoint y: 43, endPoint x: 517, endPoint y: 159, distance: 132.2
click at [453, 46] on div "Link to policies" at bounding box center [479, 56] width 328 height 41
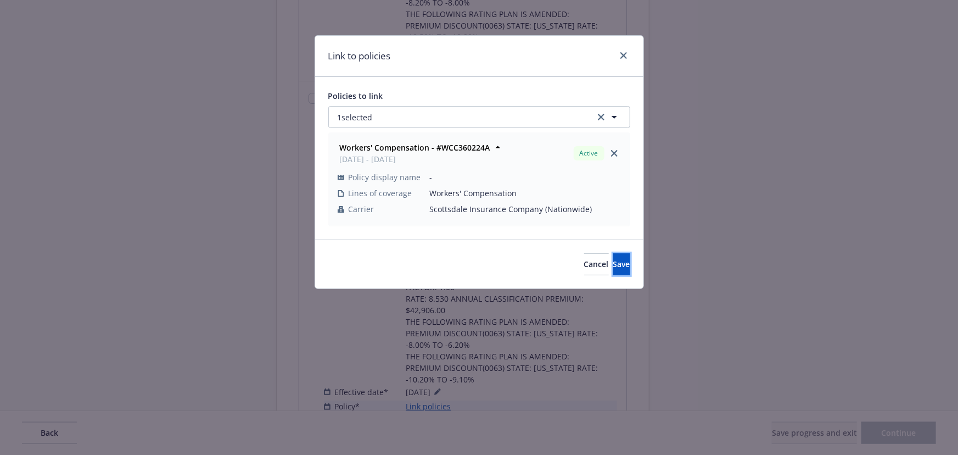
click at [613, 256] on button "Save" at bounding box center [621, 264] width 17 height 22
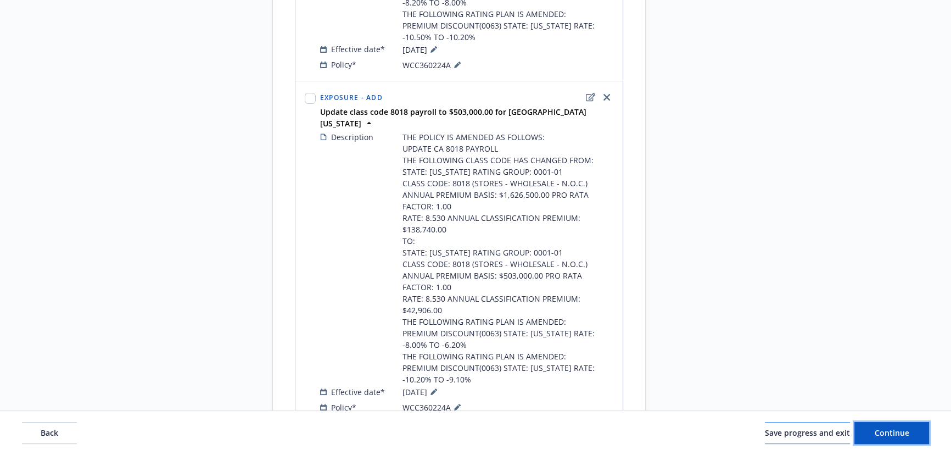
drag, startPoint x: 918, startPoint y: 436, endPoint x: 823, endPoint y: 443, distance: 95.3
click at [918, 435] on button "Continue" at bounding box center [892, 433] width 75 height 22
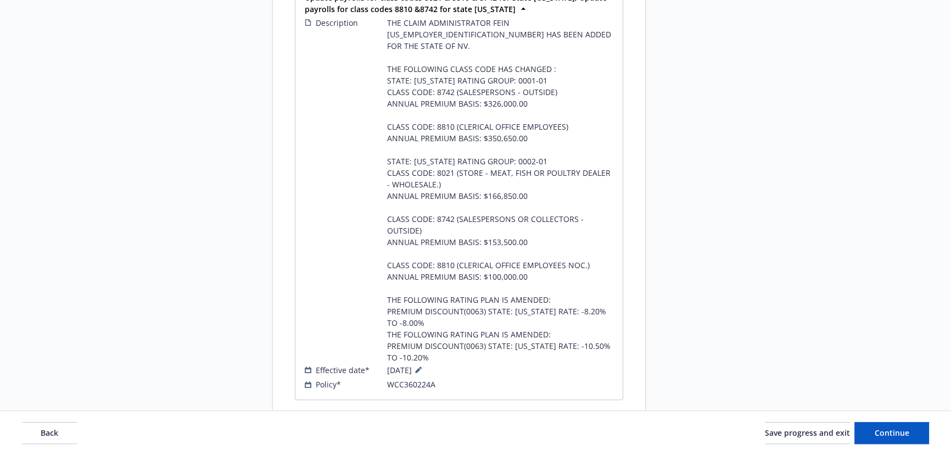
scroll to position [524, 0]
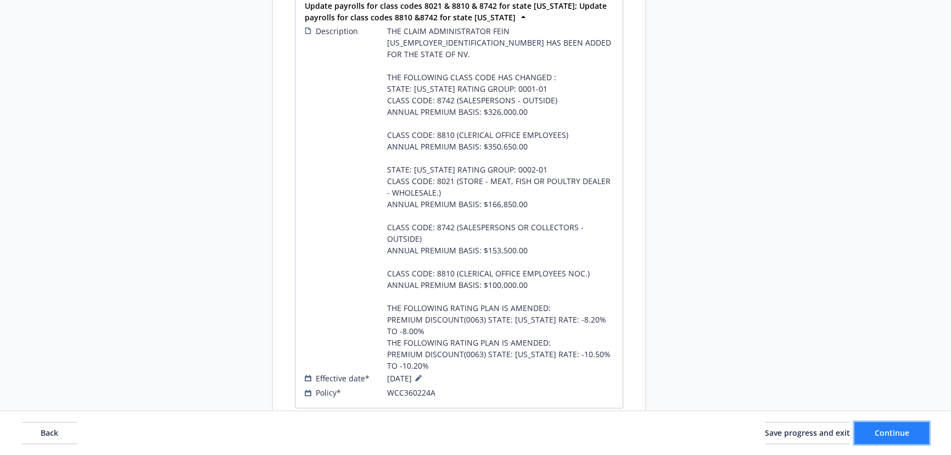
click at [886, 438] on button "Continue" at bounding box center [892, 433] width 75 height 22
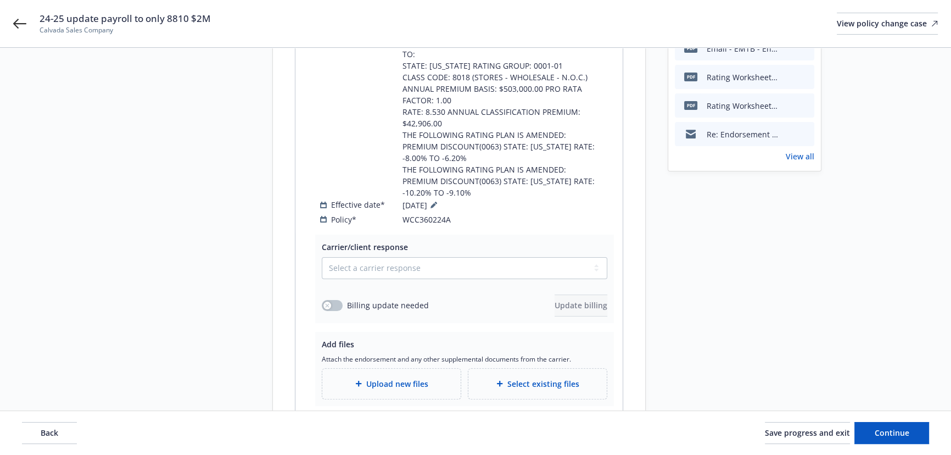
scroll to position [399, 0]
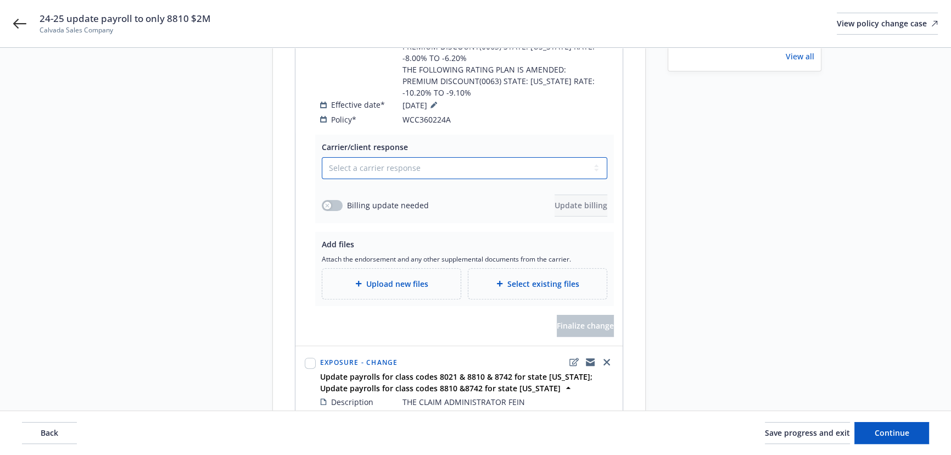
click at [360, 157] on select "Select a carrier response Accepted Accepted with revision No endorsement needed…" at bounding box center [465, 168] width 286 height 22
select select "ACCEPTED"
click at [322, 157] on select "Select a carrier response Accepted Accepted with revision No endorsement needed…" at bounding box center [465, 168] width 286 height 22
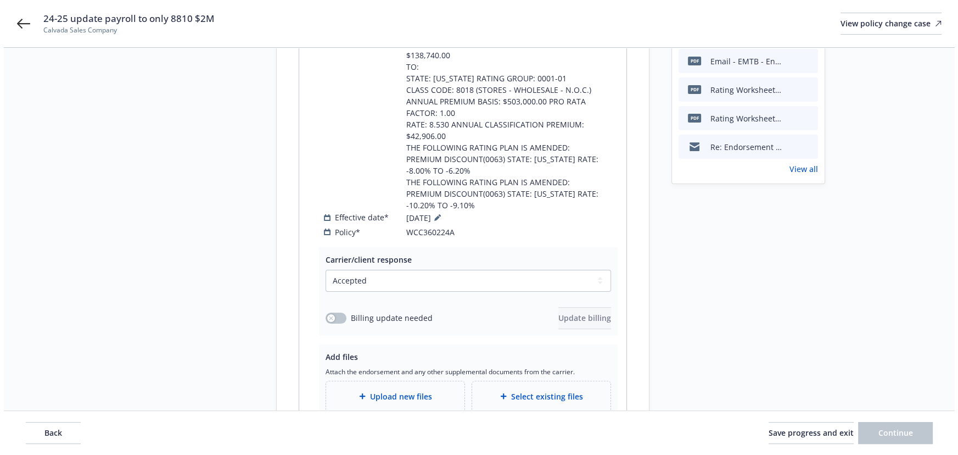
scroll to position [299, 0]
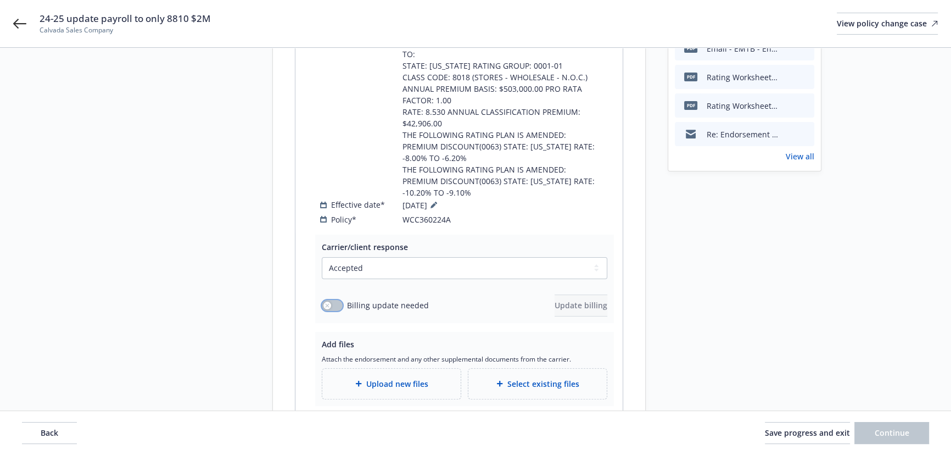
click at [332, 300] on button "button" at bounding box center [332, 305] width 21 height 11
click at [570, 294] on button "Update billing" at bounding box center [581, 305] width 53 height 22
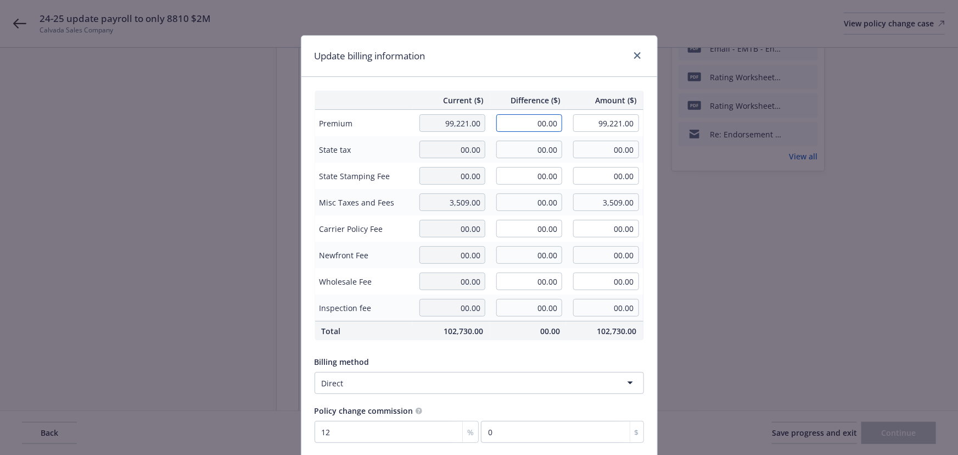
click at [520, 120] on input "00.00" at bounding box center [529, 123] width 66 height 18
type input "-47,072.00"
type input "52,149.00"
type input "-5648.64"
click at [520, 57] on div "Update billing information" at bounding box center [480, 56] width 356 height 41
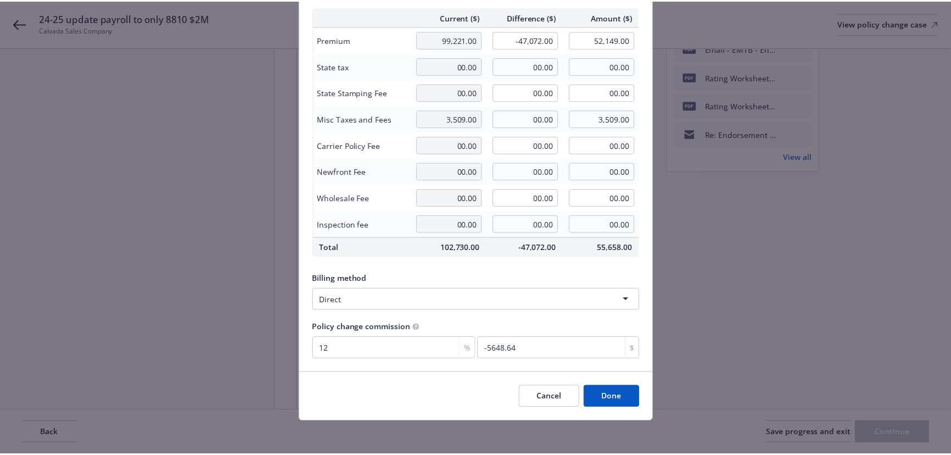
scroll to position [85, 0]
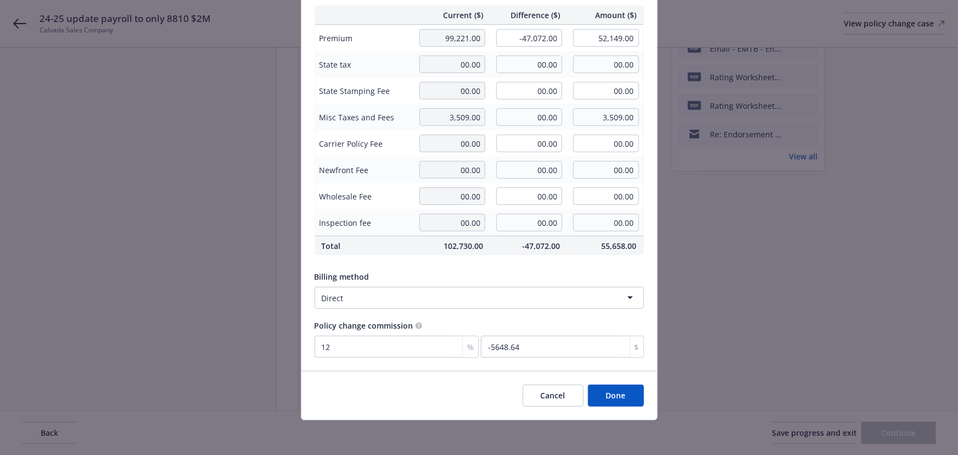
click at [606, 397] on button "Done" at bounding box center [616, 395] width 56 height 22
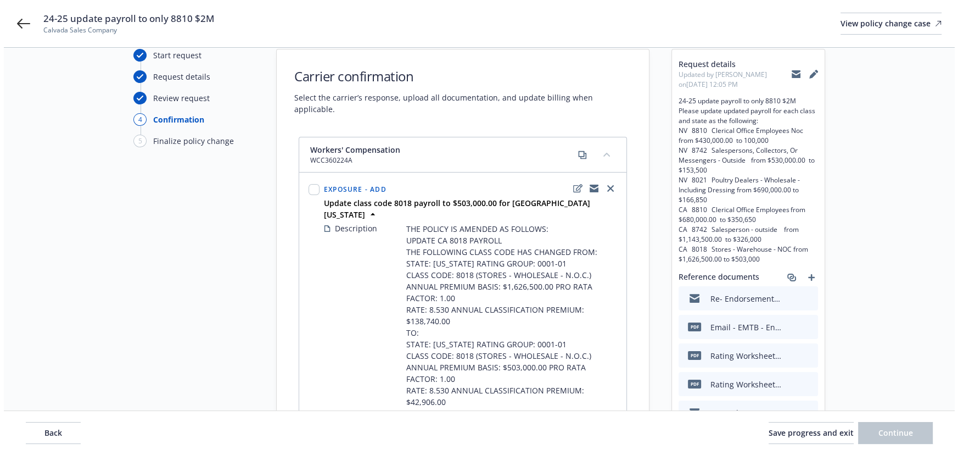
scroll to position [0, 0]
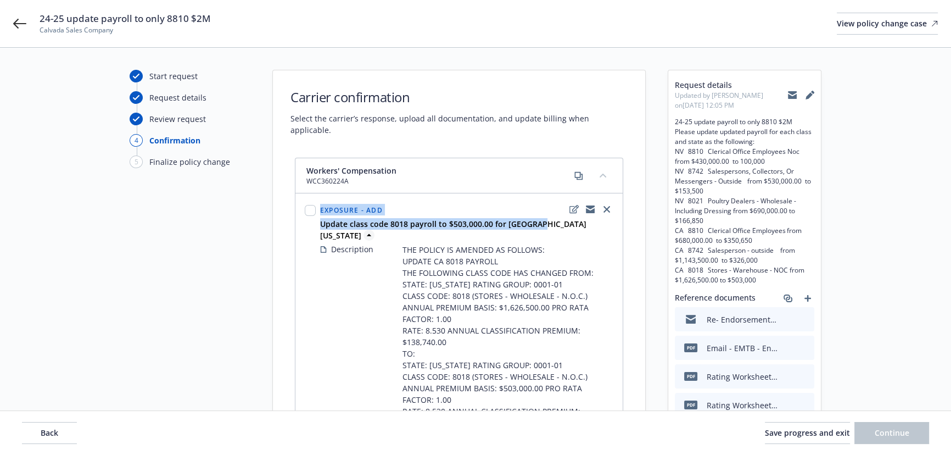
drag, startPoint x: 316, startPoint y: 211, endPoint x: 533, endPoint y: 216, distance: 217.5
click at [533, 216] on div "Exposure - Add Update class code 8018 payroll to $503,000.00 for state [US_STAT…" at bounding box center [459, 363] width 313 height 326
click at [500, 165] on div "Workers' Compensation WCC360224A" at bounding box center [445, 175] width 279 height 21
drag, startPoint x: 317, startPoint y: 212, endPoint x: 537, endPoint y: 215, distance: 219.1
click at [537, 218] on div "Update class code 8018 payroll to $503,000.00 for [GEOGRAPHIC_DATA][US_STATE]" at bounding box center [467, 229] width 298 height 23
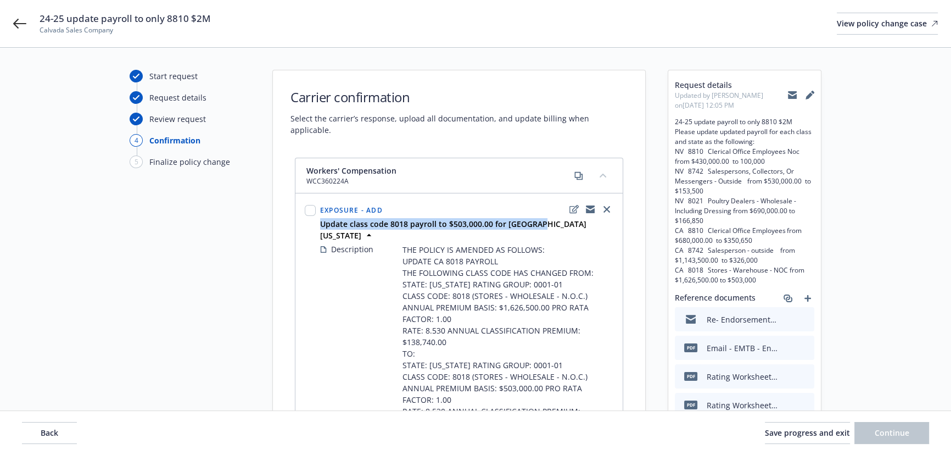
copy strong "Update class code 8018 payroll to $503,000.00 for [GEOGRAPHIC_DATA][US_STATE]"
click at [571, 205] on icon "edit" at bounding box center [574, 209] width 9 height 9
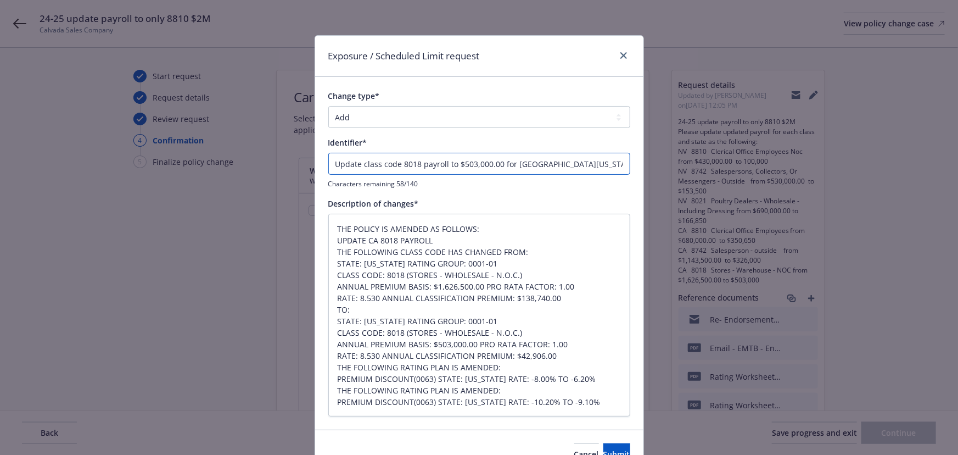
click at [328, 164] on input "Update class code 8018 payroll to $503,000.00 for [GEOGRAPHIC_DATA][US_STATE]" at bounding box center [479, 164] width 302 height 22
type textarea "x"
type input "EUpdate class code 8018 payroll to $503,000.00 for state [US_STATE]"
type textarea "x"
type input "ENUpdate class code 8018 payroll to $503,000.00 for state [US_STATE]"
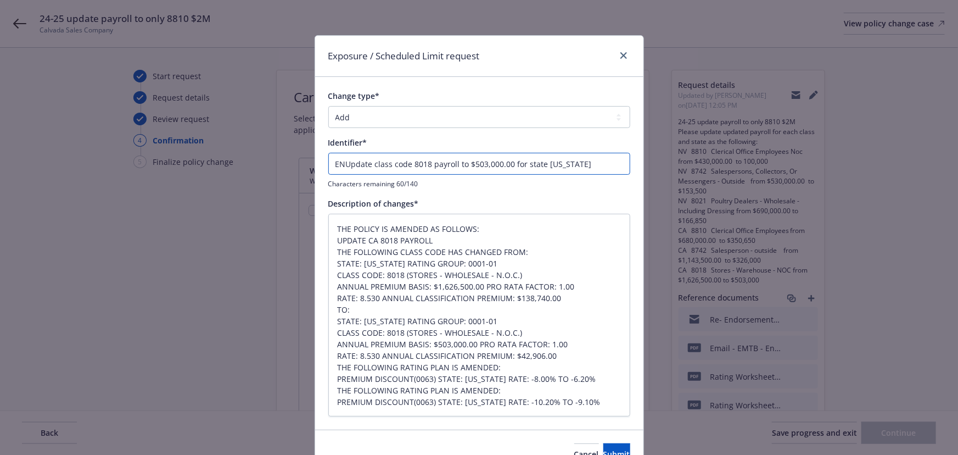
type textarea "x"
type input "ENDUpdate class code 8018 payroll to $503,000.00 for state [US_STATE]"
type textarea "x"
type input "ENDTUpdate class code 8018 payroll to $503,000.00 for state [US_STATE]"
type textarea "x"
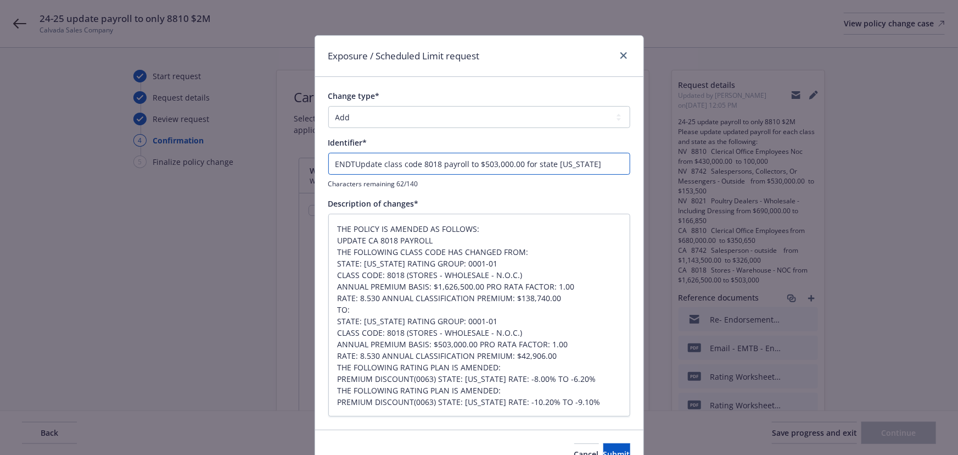
type input "ENDT0Update class code 8018 payroll to $503,000.00 for state [US_STATE]"
type textarea "x"
type input "ENDT00Update class code 8018 payroll to $503,000.00 for state [US_STATE]"
type textarea "x"
type input "ENDT002Update class code 8018 payroll to $503,000.00 for state [US_STATE]"
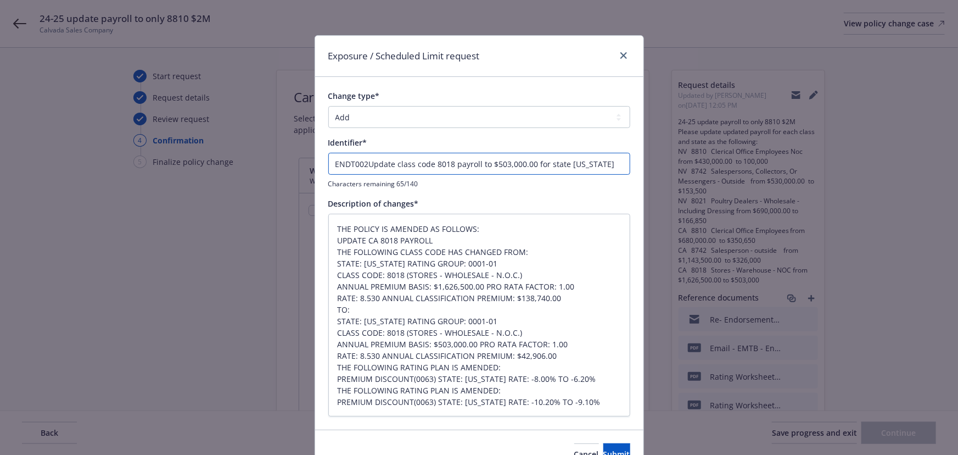
type textarea "x"
type input "ENDT002 Update class code 8018 payroll to $503,000.00 for state [US_STATE]"
type textarea "x"
type input "ENDT002 -Update class code 8018 payroll to $503,000.00 for state [US_STATE]"
type textarea "x"
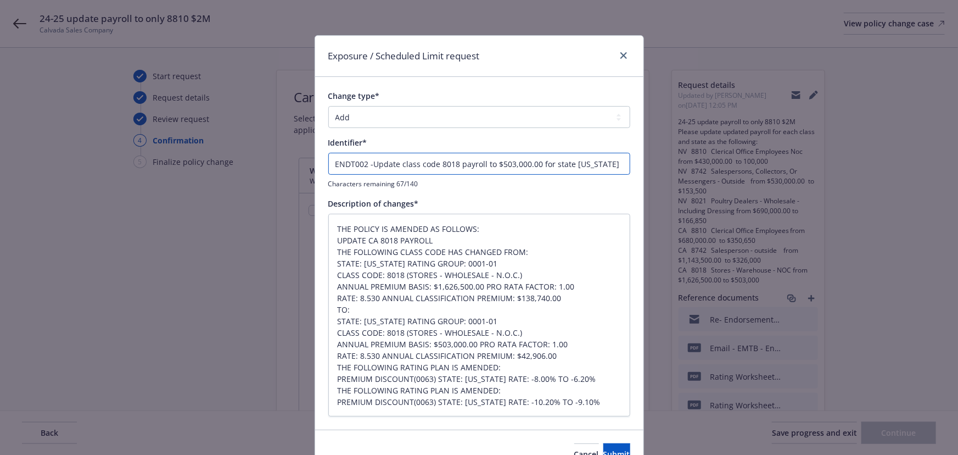
type input "ENDT002 - Update class code 8018 payroll to $503,000.00 for state [US_STATE]"
click at [351, 164] on input "ENDT002 - Update class code 8018 payroll to $503,000.00 for state [US_STATE]" at bounding box center [479, 164] width 302 height 22
type textarea "x"
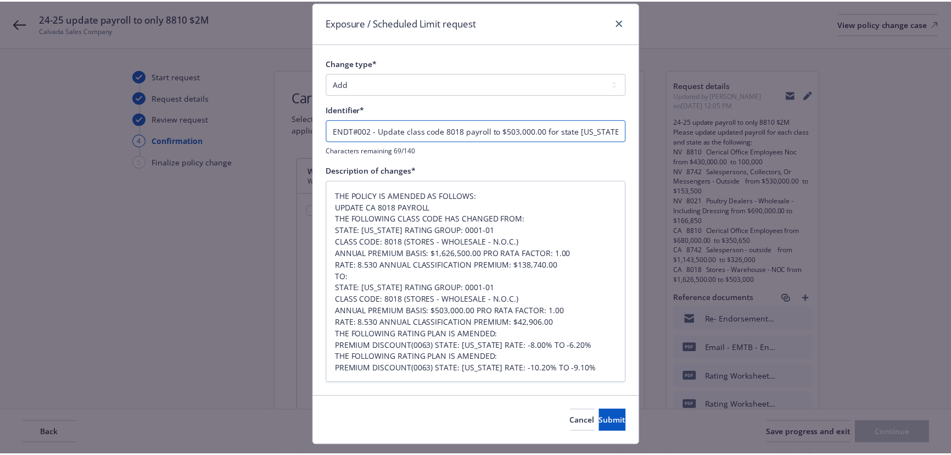
scroll to position [59, 0]
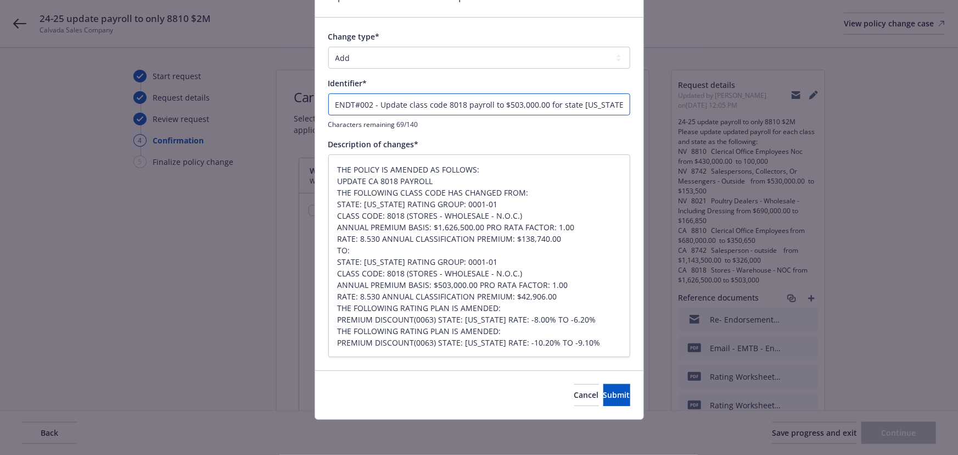
drag, startPoint x: 589, startPoint y: 102, endPoint x: 211, endPoint y: 119, distance: 378.8
click at [211, 119] on div "Exposure / Scheduled Limit request Change type* Add Audit Change Remove Identif…" at bounding box center [479, 227] width 958 height 455
type input "ENDT#002 - Update class code 8018 payroll to $503,000.00 for state [US_STATE]"
click at [607, 384] on button "Submit" at bounding box center [617, 395] width 27 height 22
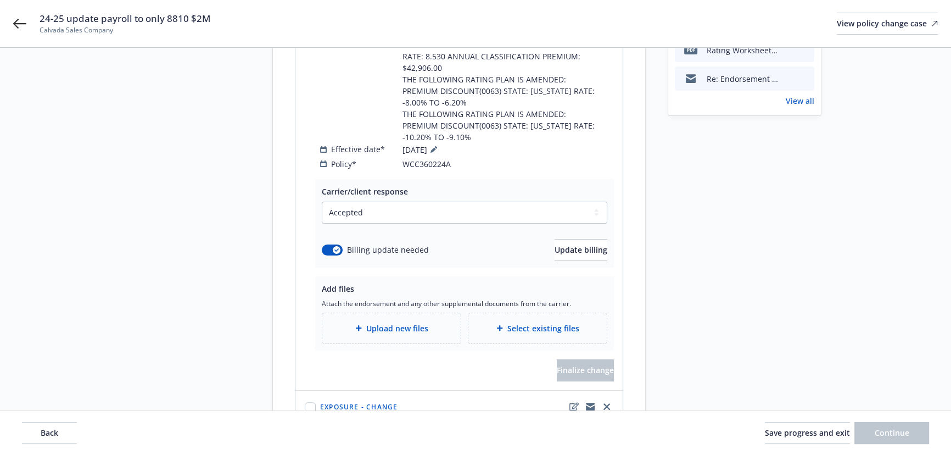
scroll to position [399, 0]
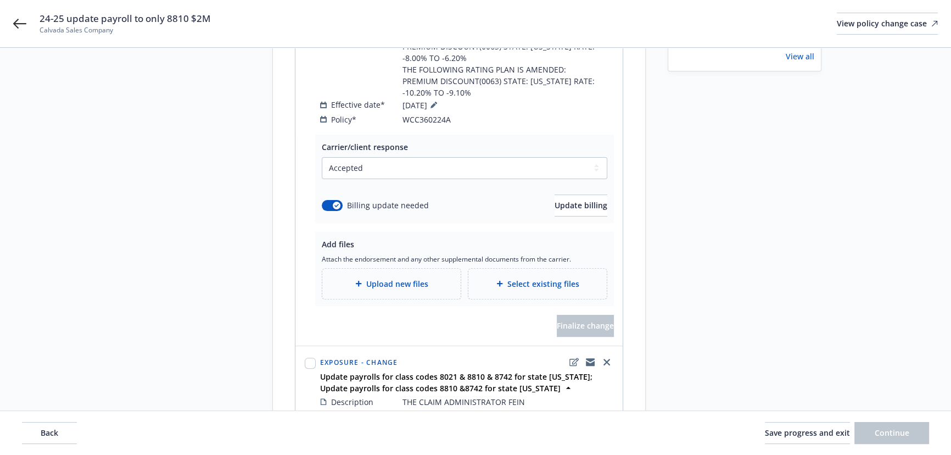
click at [387, 278] on span "Upload new files" at bounding box center [397, 284] width 62 height 12
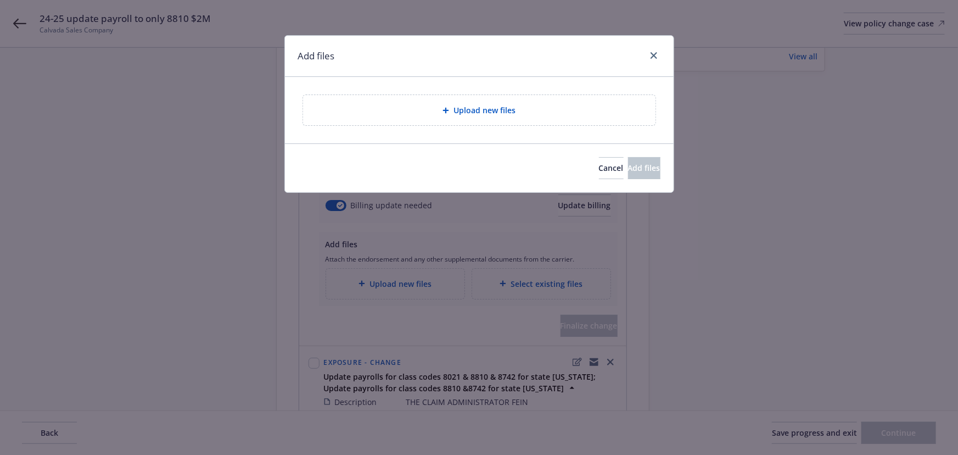
click at [451, 114] on div "Upload new files" at bounding box center [479, 110] width 335 height 13
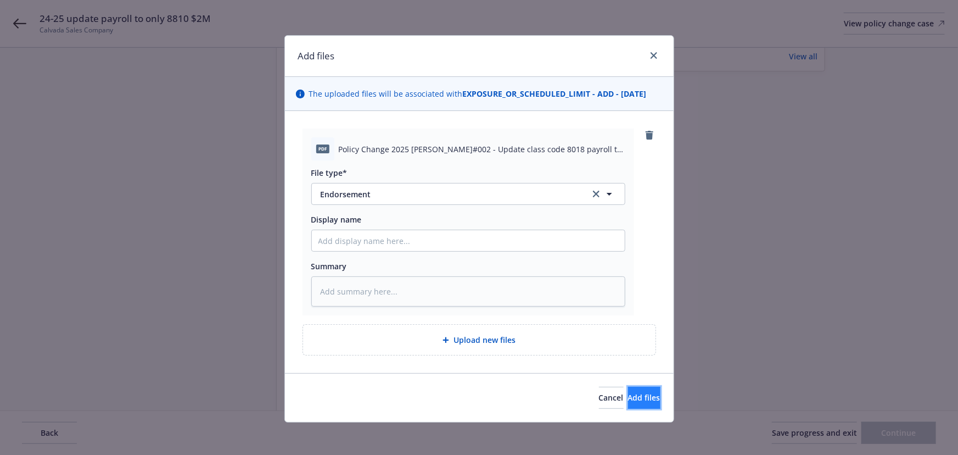
click at [628, 391] on button "Add files" at bounding box center [644, 398] width 32 height 22
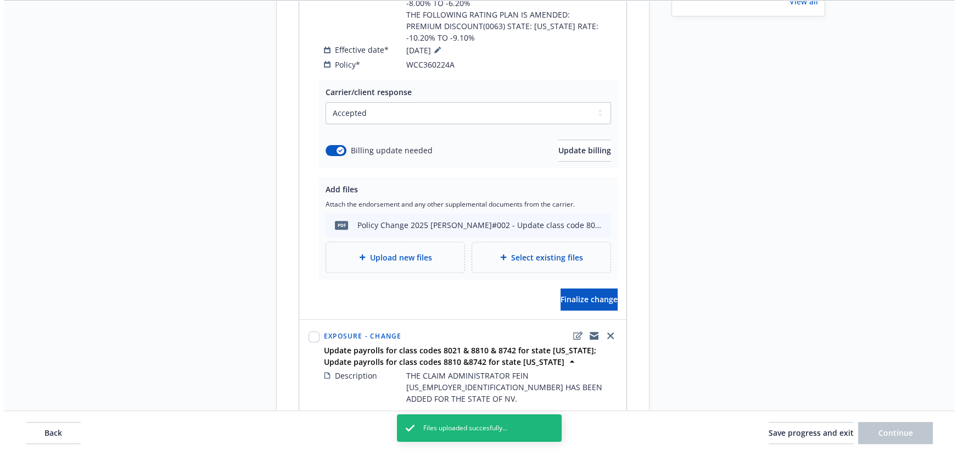
scroll to position [549, 0]
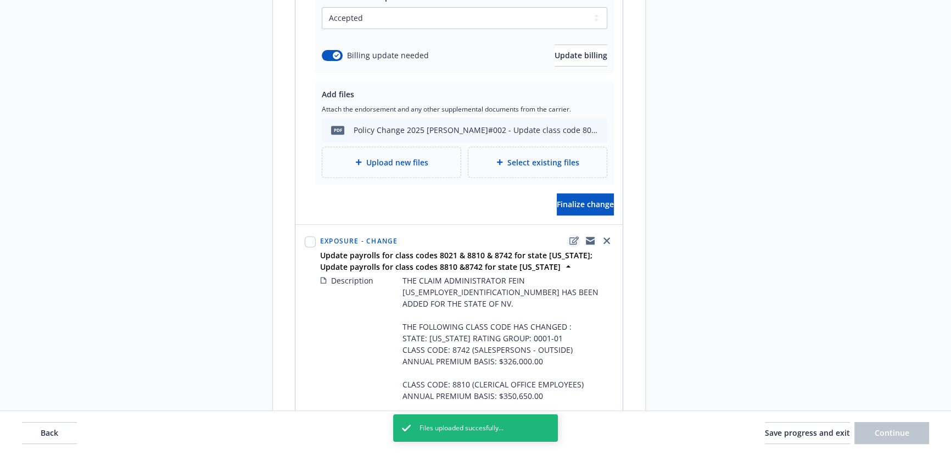
click at [571, 236] on icon "edit" at bounding box center [574, 240] width 9 height 9
type textarea "x"
select select "CHANGE"
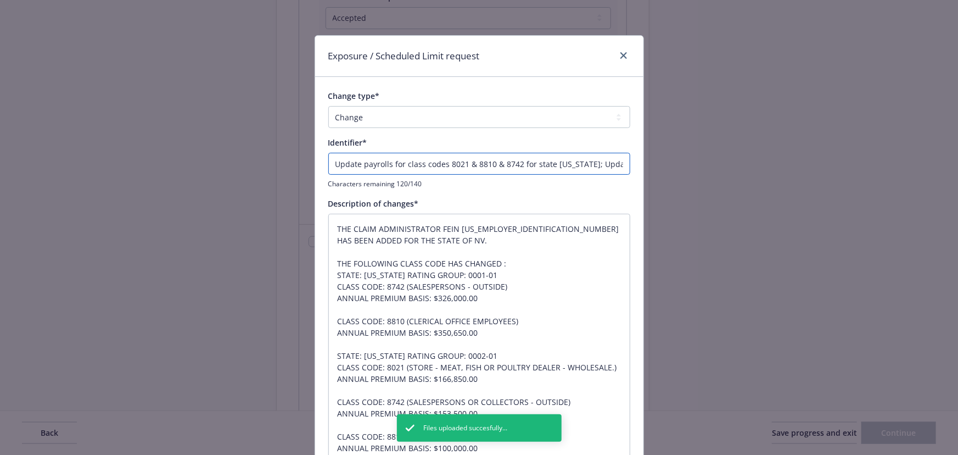
click at [328, 165] on input "Update payrolls for class codes 8021 & 8810 & 8742 for state [US_STATE]; Update…" at bounding box center [479, 164] width 302 height 22
type textarea "x"
type input "EUpdate payrolls for class codes 8021 & 8810 & 8742 for state [US_STATE]; Updat…"
type textarea "x"
type input "ENUpdate payrolls for class codes 8021 & 8810 & 8742 for state [US_STATE]; Upda…"
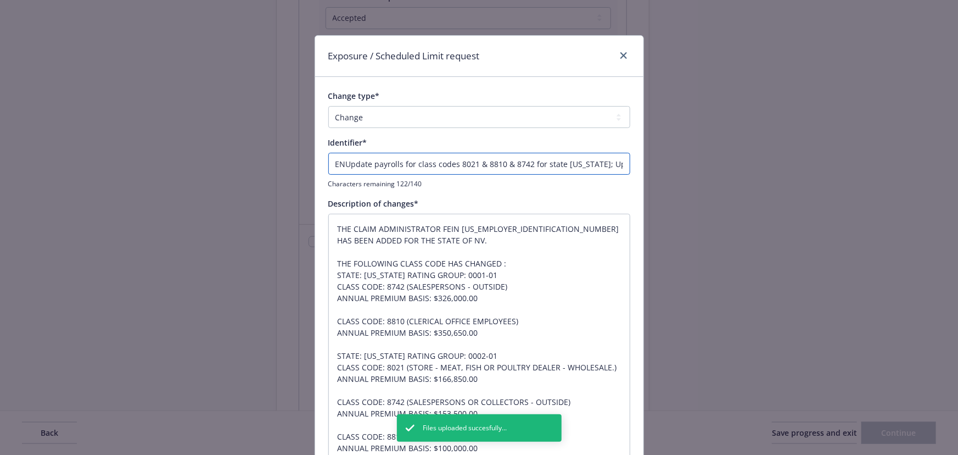
type textarea "x"
type input "ENDUpdate payrolls for class codes 8021 & 8810 & 8742 for state [US_STATE]; Upd…"
type textarea "x"
type input "ENDTUpdate payrolls for class codes 8021 & 8810 & 8742 for state [US_STATE]; Up…"
type textarea "x"
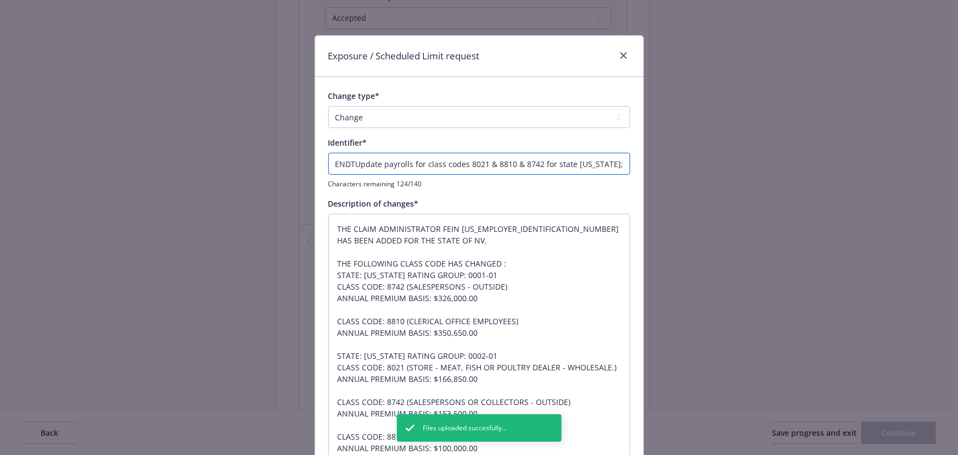
type input "ENDT#Update payrolls for class codes 8021 & 8810 & 8742 for state [US_STATE]; U…"
type textarea "x"
type input "ENDT#0Update payrolls for class codes 8021 & 8810 & 8742 for state [US_STATE]; …"
type textarea "x"
type input "ENDT#01Update payrolls for class codes 8021 & 8810 & 8742 for state [US_STATE];…"
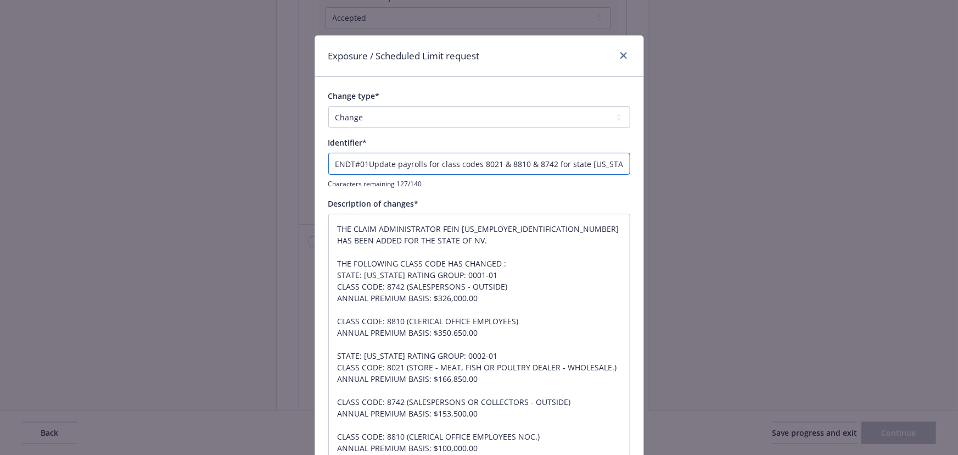
type textarea "x"
type input "ENDT#0Update payrolls for class codes 8021 & 8810 & 8742 for state [US_STATE]; …"
type textarea "x"
type input "ENDT#001Update payrolls for class codes 8021 & 8810 & 8742 for state [US_STATE]…"
type textarea "x"
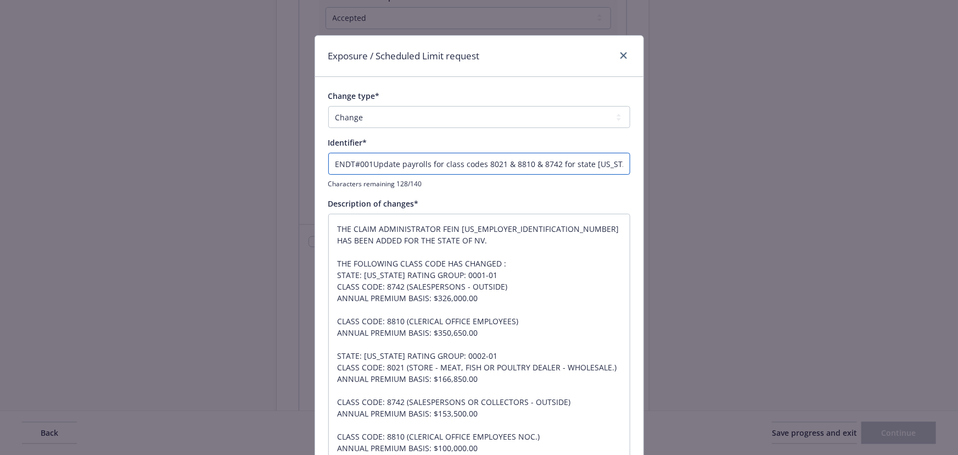
type input "ENDT#001 Update payrolls for class codes 8021 & 8810 & 8742 for state [US_STATE…"
type textarea "x"
type input "ENDT#001 -Update payrolls for class codes 8021 & 8810 & 8742 for state [US_STAT…"
type textarea "x"
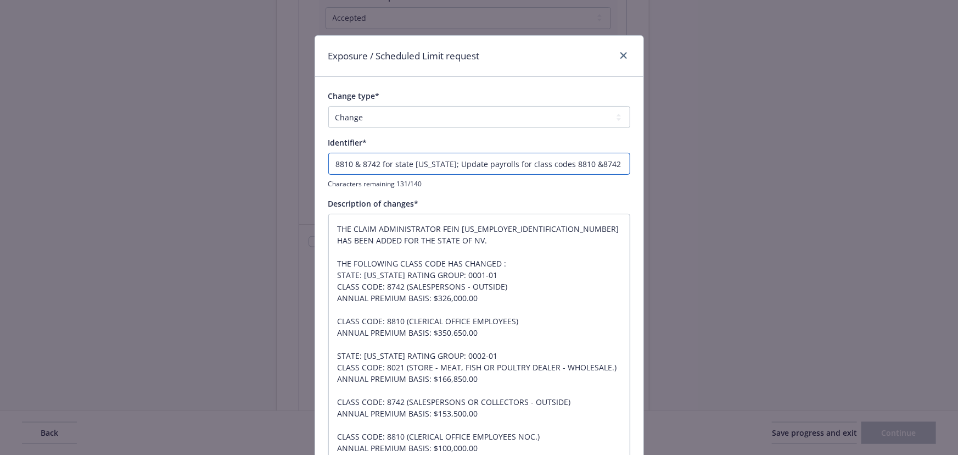
drag, startPoint x: 377, startPoint y: 164, endPoint x: 655, endPoint y: 171, distance: 278.0
click at [655, 171] on div "Exposure / Scheduled Limit request Change type* Add Audit Change Remove Identif…" at bounding box center [479, 227] width 958 height 455
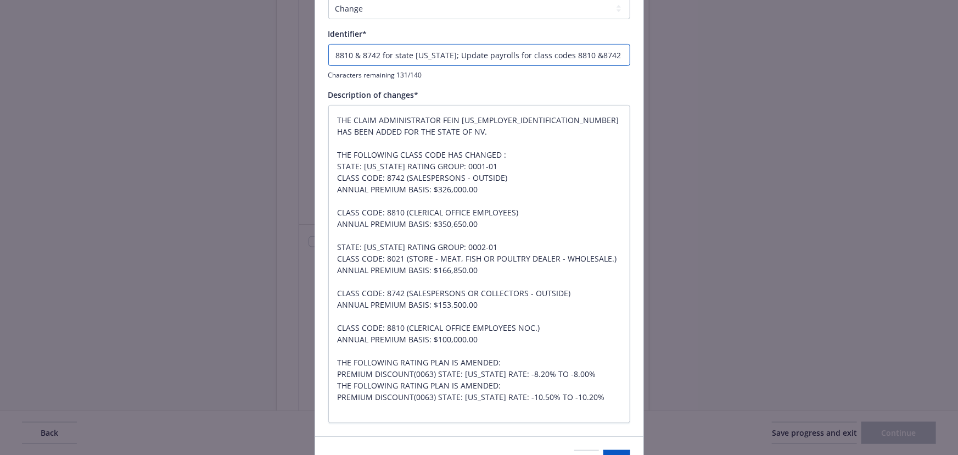
scroll to position [175, 0]
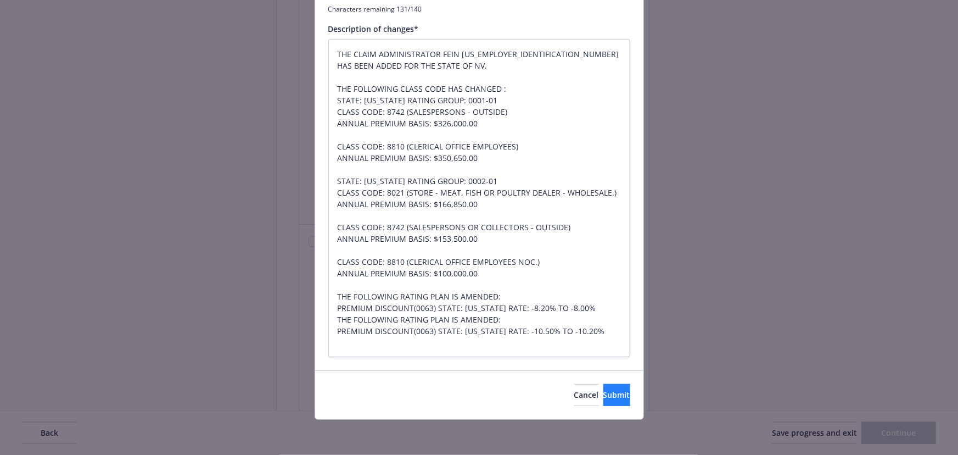
type input "ENDT#001 - Update payrolls for class codes 8021 & 8810 & 8742 for state [US_STA…"
click at [604, 390] on span "Submit" at bounding box center [617, 394] width 27 height 10
type textarea "x"
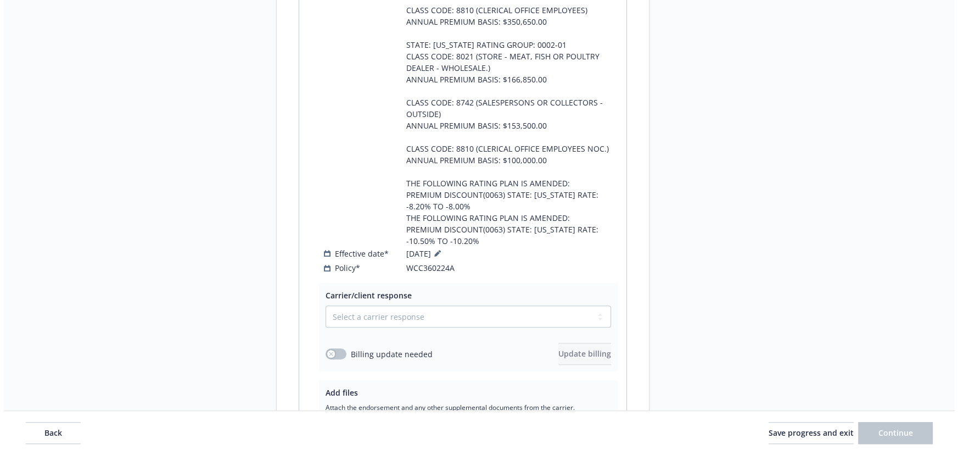
scroll to position [998, 0]
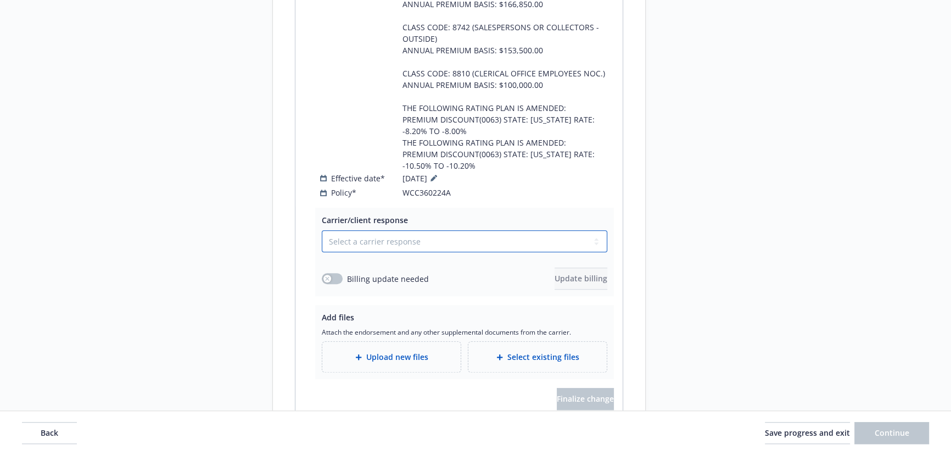
click at [371, 230] on select "Select a carrier response Accepted Accepted with revision No endorsement needed…" at bounding box center [465, 241] width 286 height 22
select select "ACCEPTED"
click at [322, 230] on select "Select a carrier response Accepted Accepted with revision No endorsement needed…" at bounding box center [465, 241] width 286 height 22
click at [371, 342] on div "Upload new files" at bounding box center [391, 357] width 138 height 30
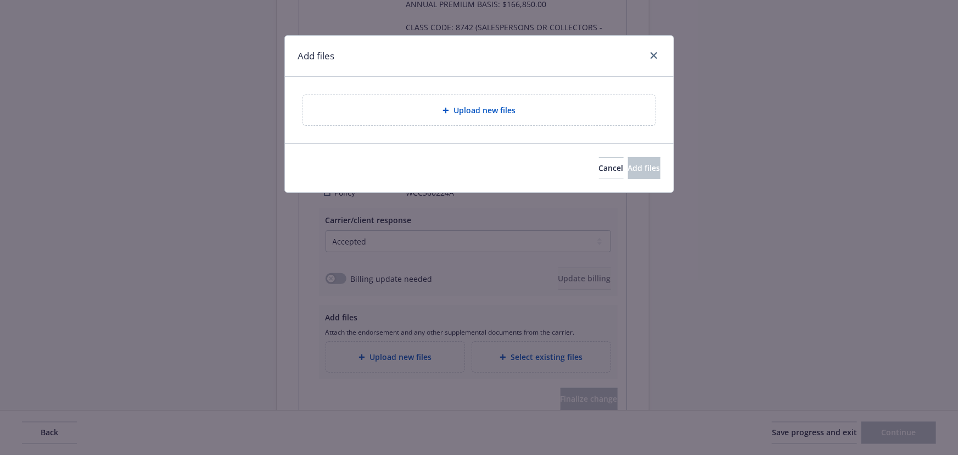
click at [410, 115] on div "Upload new files" at bounding box center [479, 110] width 335 height 13
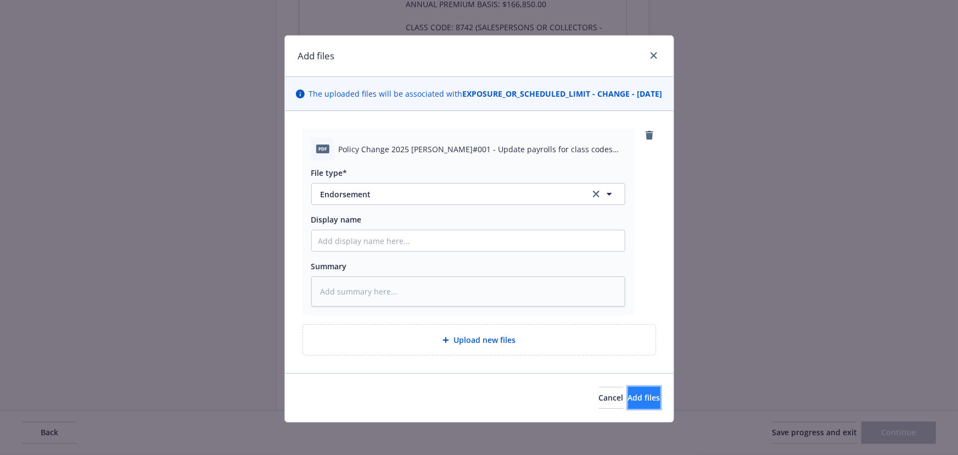
click at [628, 403] on span "Add files" at bounding box center [644, 397] width 32 height 10
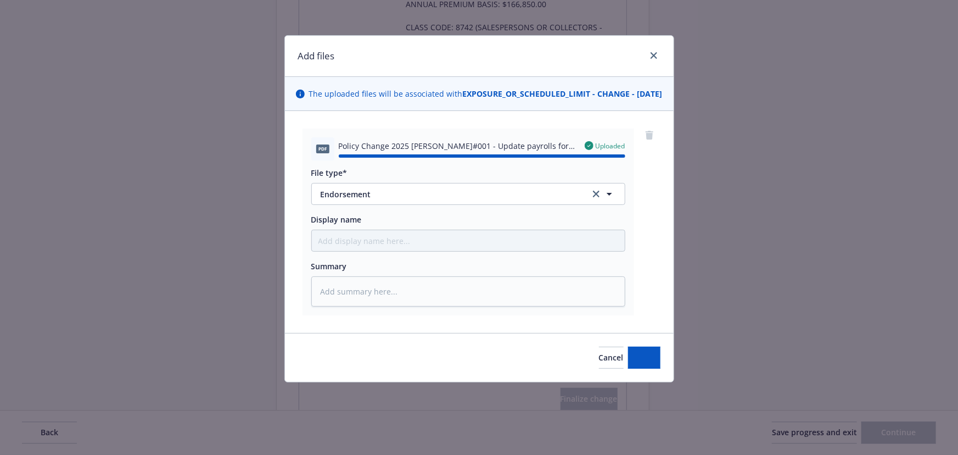
type textarea "x"
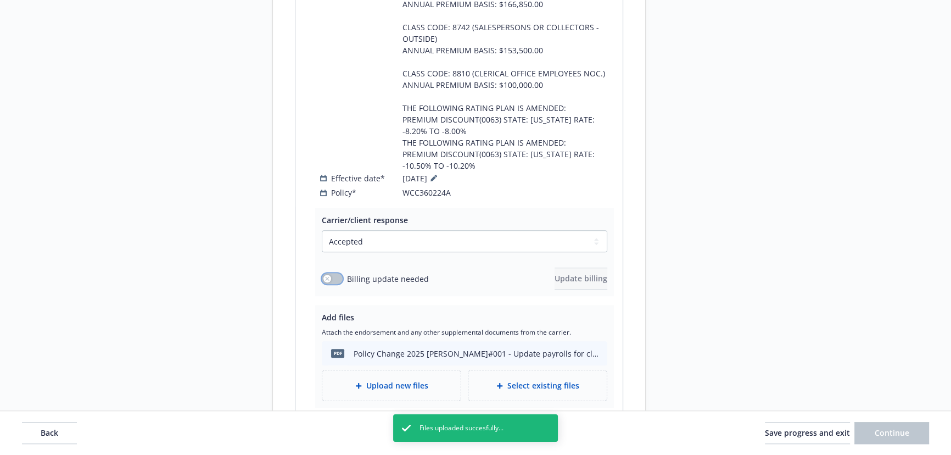
click at [337, 273] on button "button" at bounding box center [332, 278] width 21 height 11
click at [555, 267] on button "Update billing" at bounding box center [581, 278] width 53 height 22
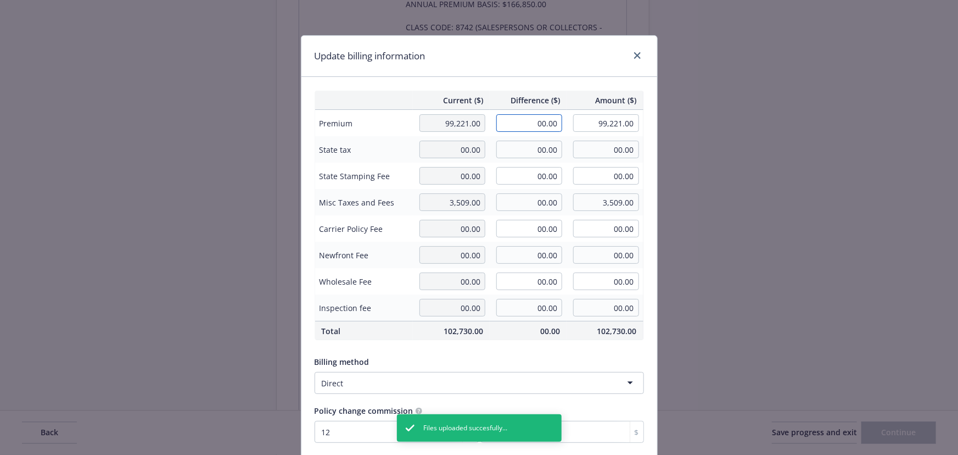
click at [523, 127] on input "00.00" at bounding box center [529, 123] width 66 height 18
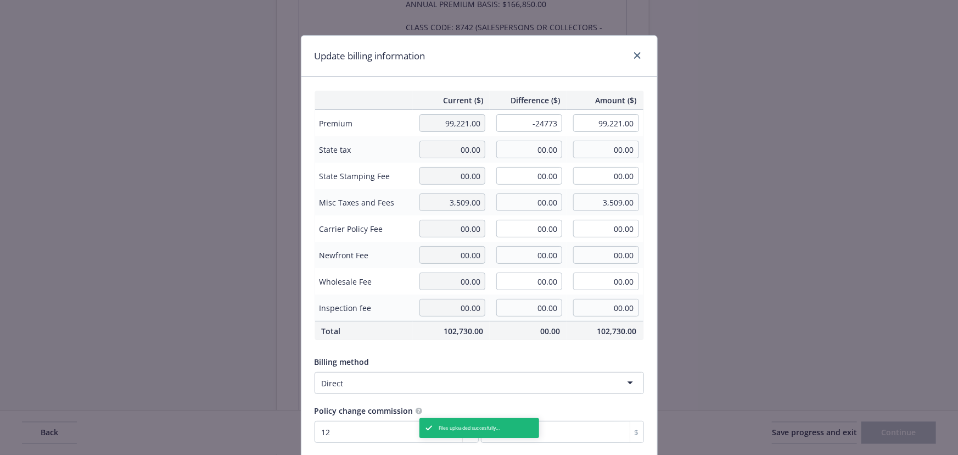
type input "-24,773.00"
type input "74,448.00"
type input "-2972.76"
click at [538, 80] on div "Current ($) Difference ($) Amount ($) Premium 99,221.00 -24,773.00 74,448.00 St…" at bounding box center [480, 266] width 356 height 379
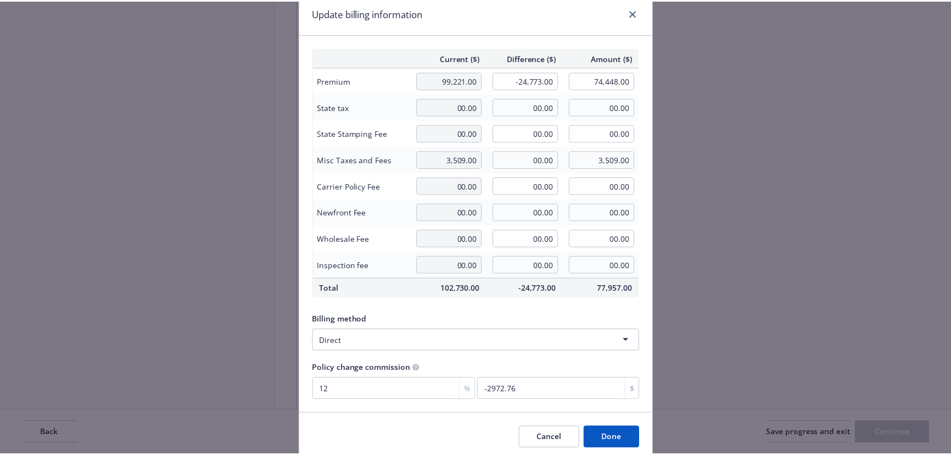
scroll to position [85, 0]
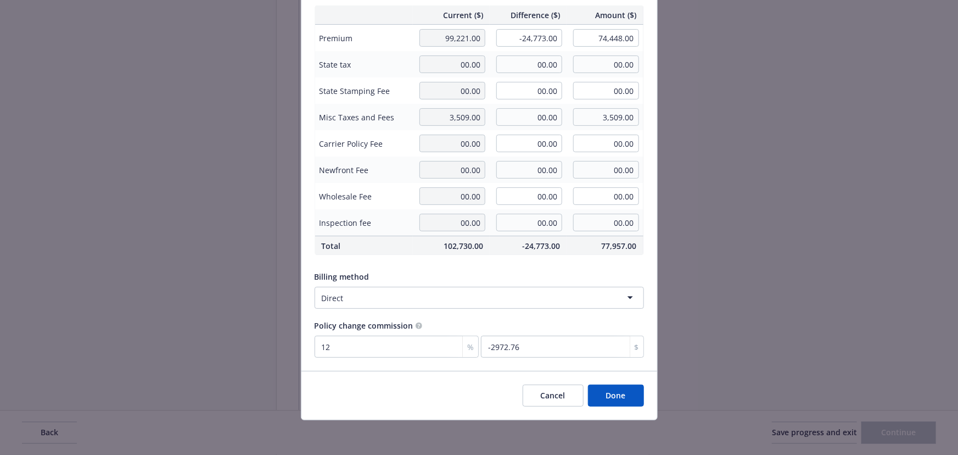
click at [621, 392] on button "Done" at bounding box center [616, 395] width 56 height 22
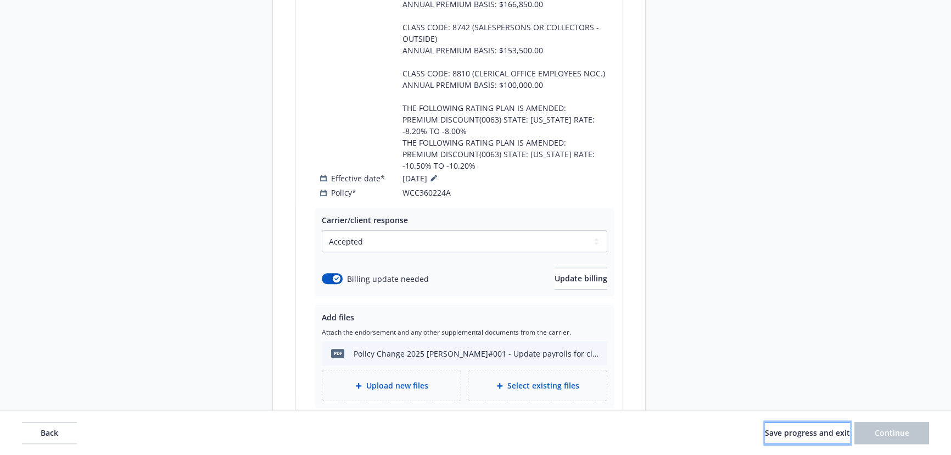
click at [788, 433] on span "Save progress and exit" at bounding box center [807, 432] width 85 height 10
select select "ACCEPTED"
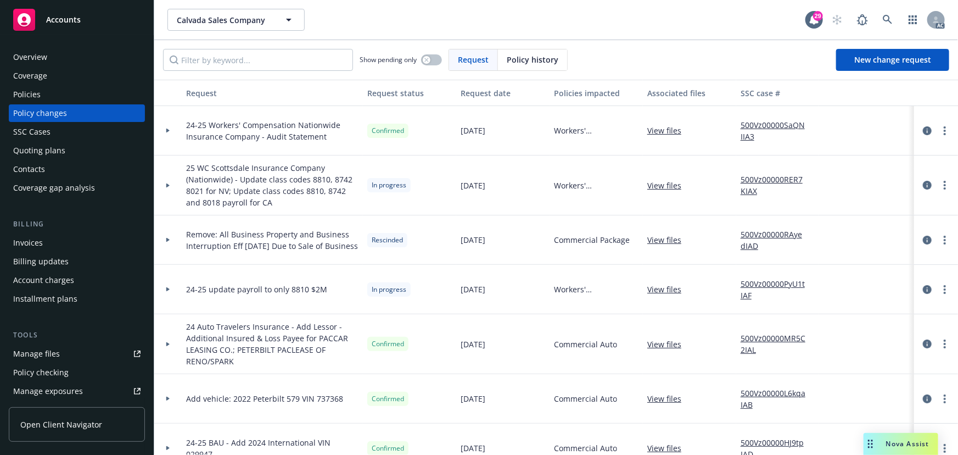
click at [167, 191] on div at bounding box center [167, 185] width 27 height 60
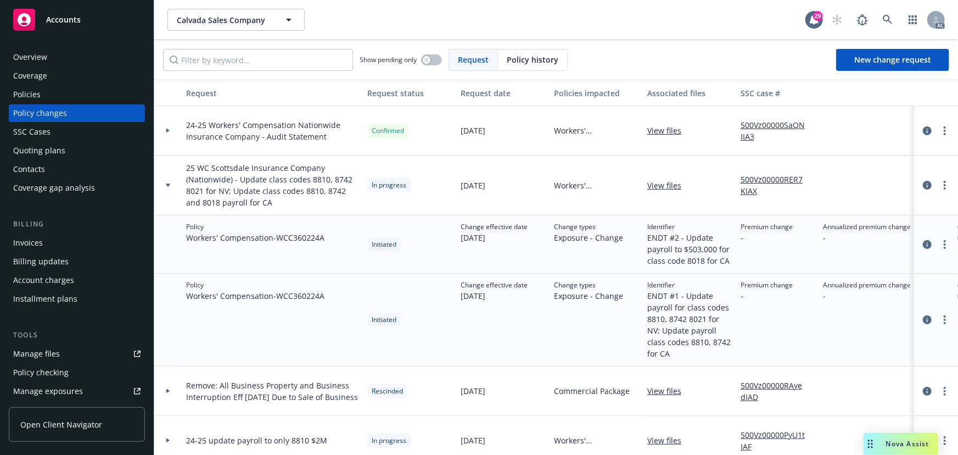
click at [167, 191] on div at bounding box center [167, 185] width 27 height 60
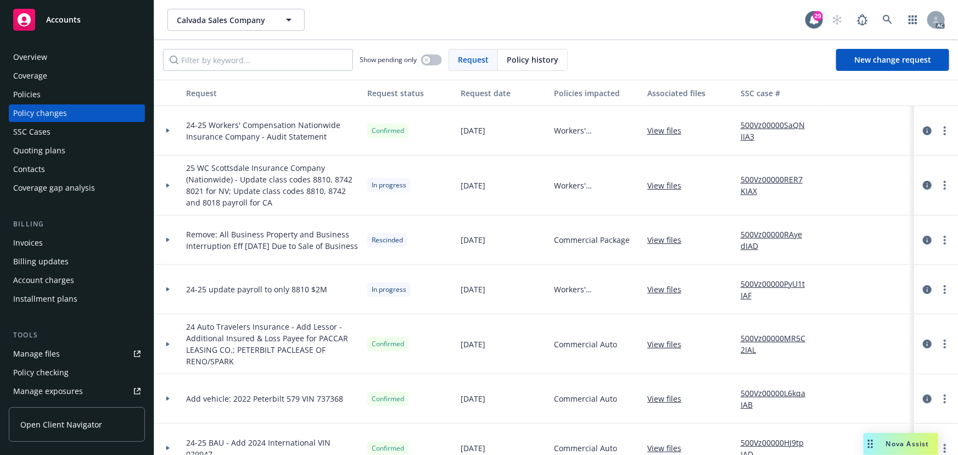
click at [174, 286] on div at bounding box center [167, 289] width 27 height 49
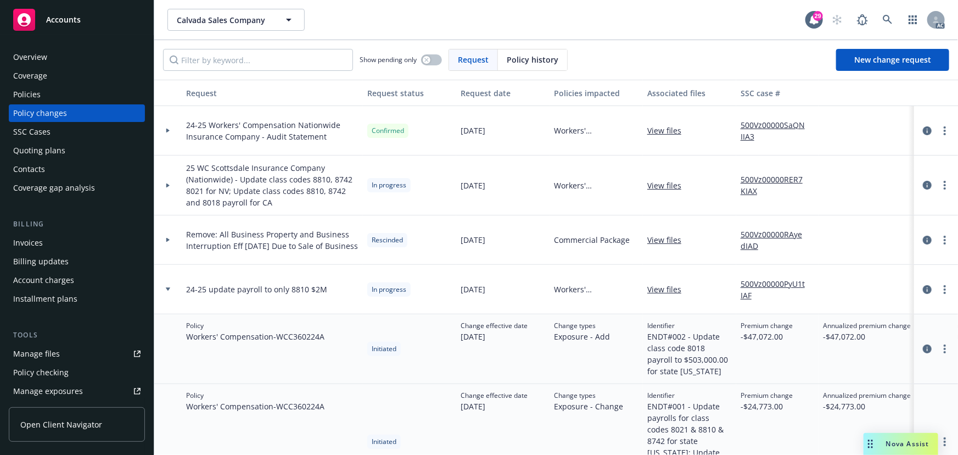
click at [166, 284] on div at bounding box center [167, 289] width 27 height 49
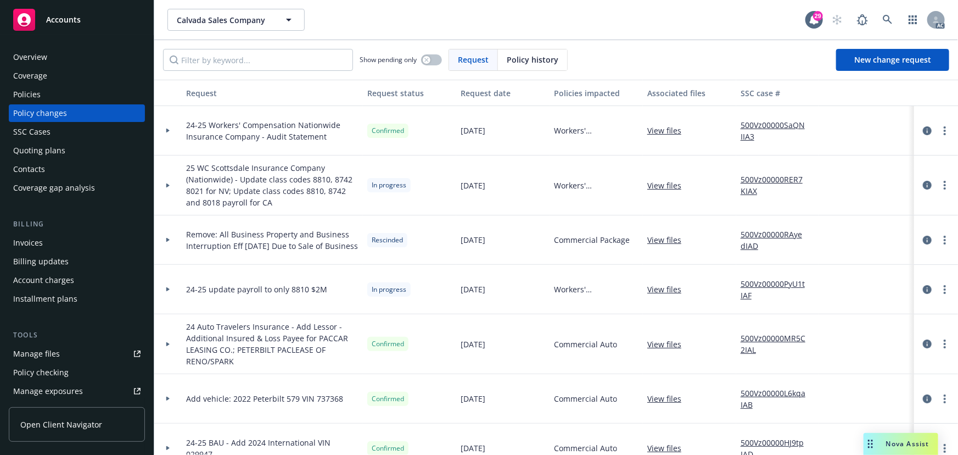
click at [166, 283] on div at bounding box center [167, 289] width 27 height 49
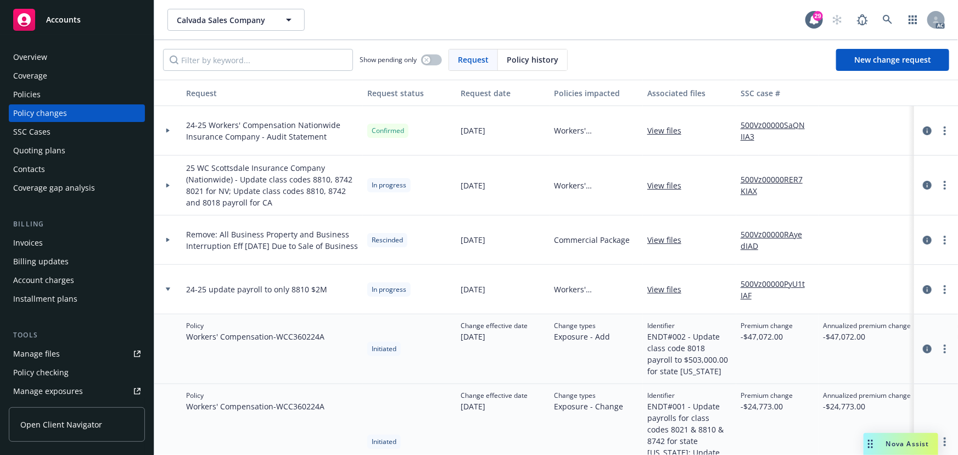
click at [167, 180] on div at bounding box center [167, 185] width 27 height 60
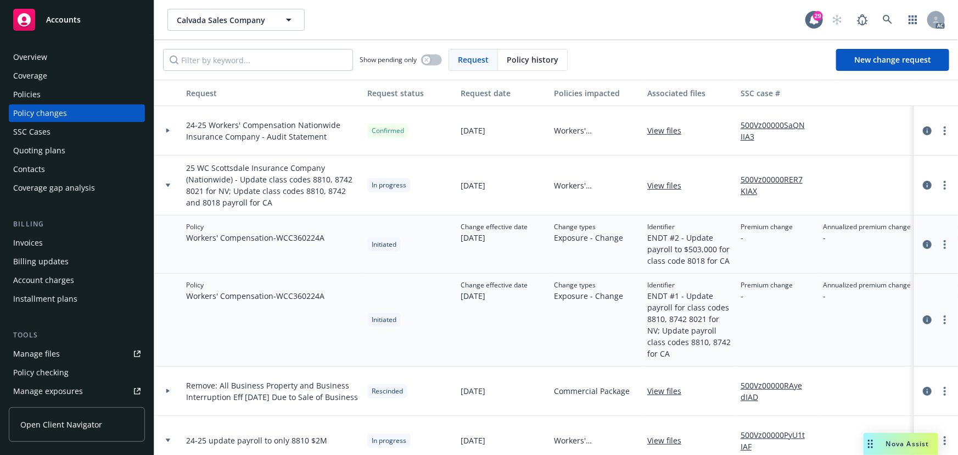
click at [783, 177] on link "500Vz00000RER7KIAX" at bounding box center [778, 185] width 74 height 23
click at [166, 181] on div at bounding box center [167, 185] width 27 height 60
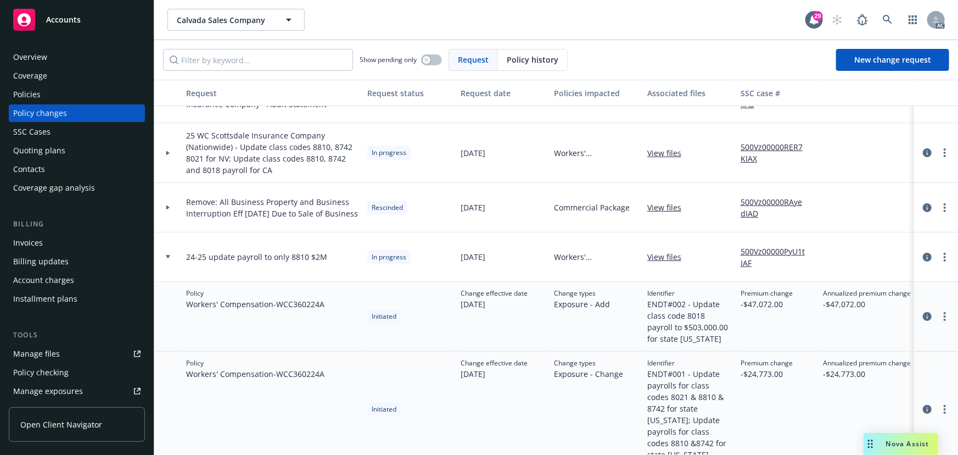
scroll to position [49, 0]
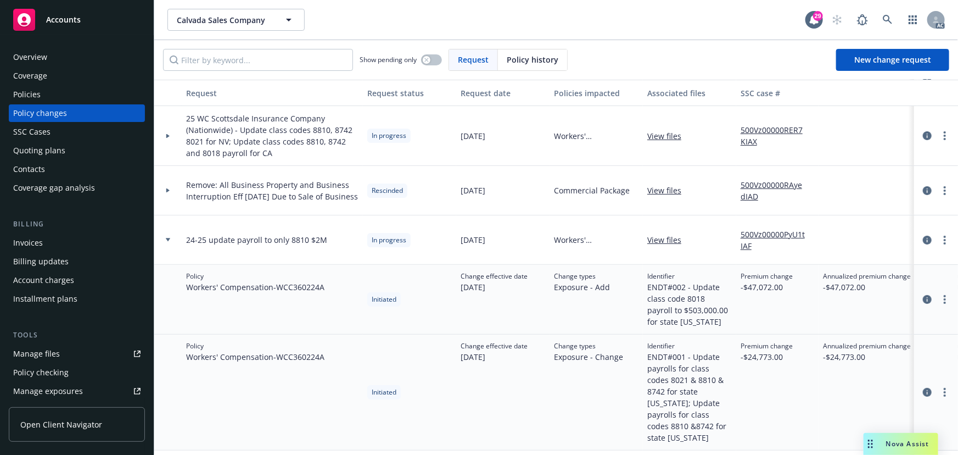
click at [665, 236] on link "View files" at bounding box center [669, 240] width 43 height 12
click at [944, 298] on circle "more" at bounding box center [945, 299] width 2 height 2
click at [802, 365] on link "Edit policy change" at bounding box center [850, 365] width 188 height 22
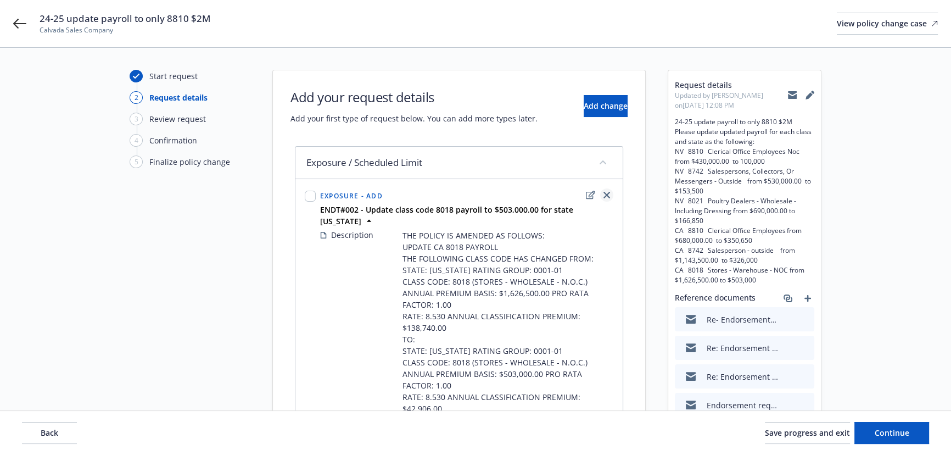
click at [605, 192] on icon "close" at bounding box center [607, 195] width 7 height 7
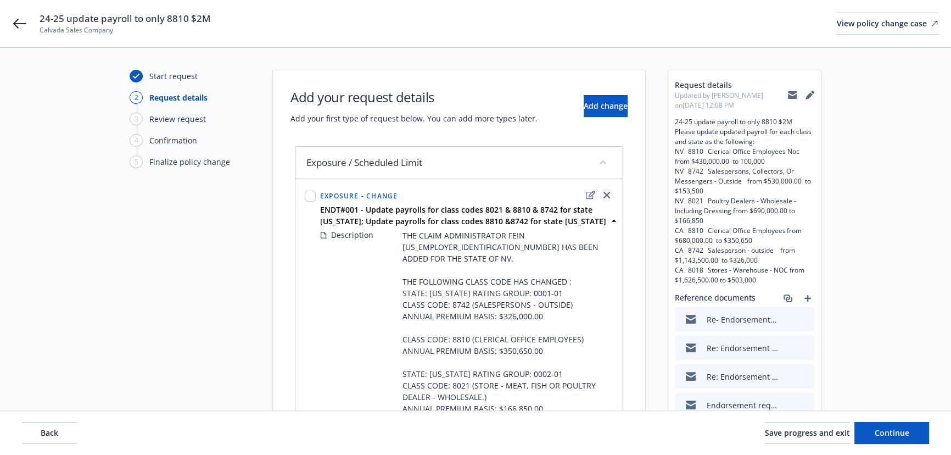
click at [606, 192] on icon "close" at bounding box center [607, 195] width 7 height 7
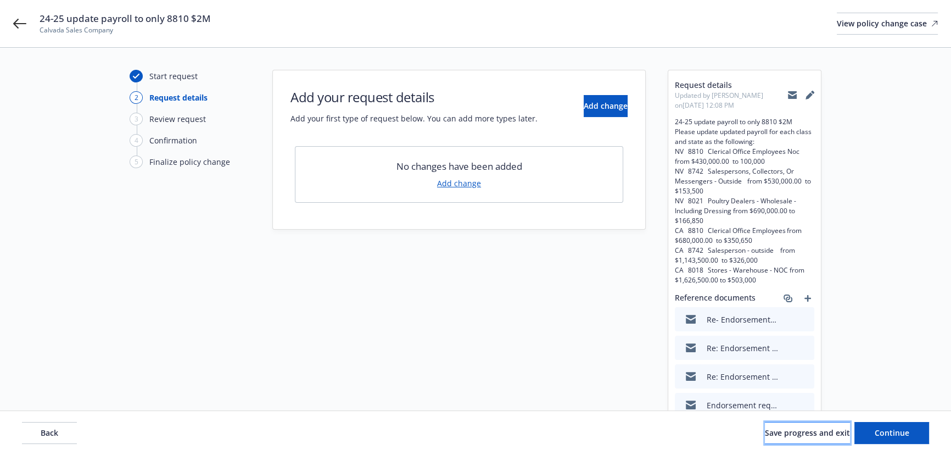
click at [779, 432] on span "Save progress and exit" at bounding box center [807, 432] width 85 height 10
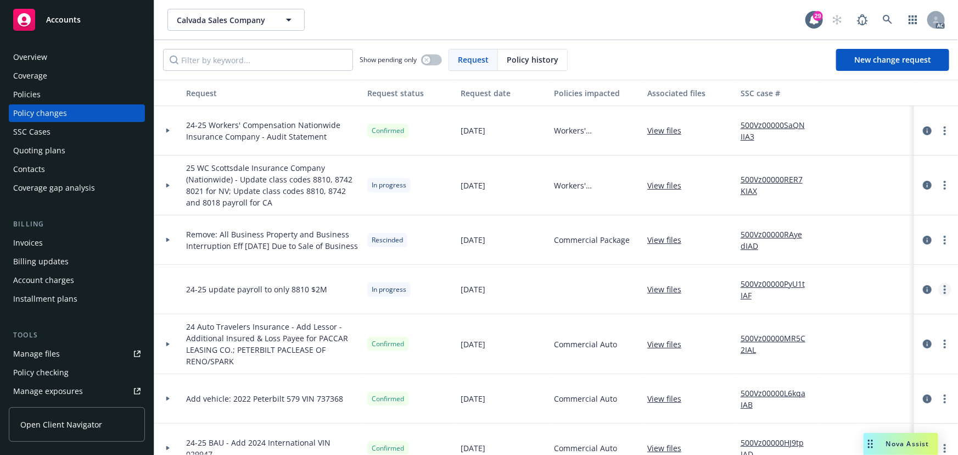
click at [944, 289] on circle "more" at bounding box center [945, 289] width 2 height 2
click at [803, 359] on link "Rescind request" at bounding box center [850, 355] width 188 height 22
type textarea "x"
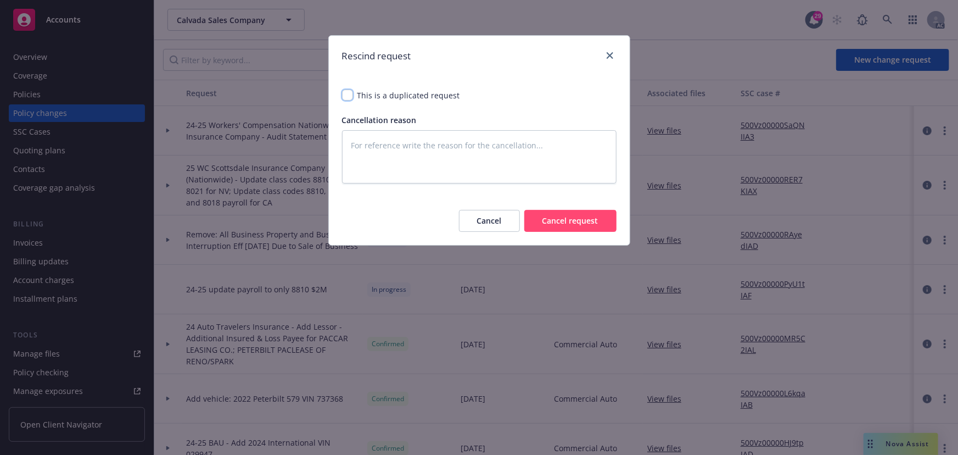
click at [348, 94] on input "checkbox" at bounding box center [347, 95] width 11 height 11
checkbox input "true"
type textarea "x"
click at [586, 217] on button "Cancel request" at bounding box center [570, 221] width 92 height 22
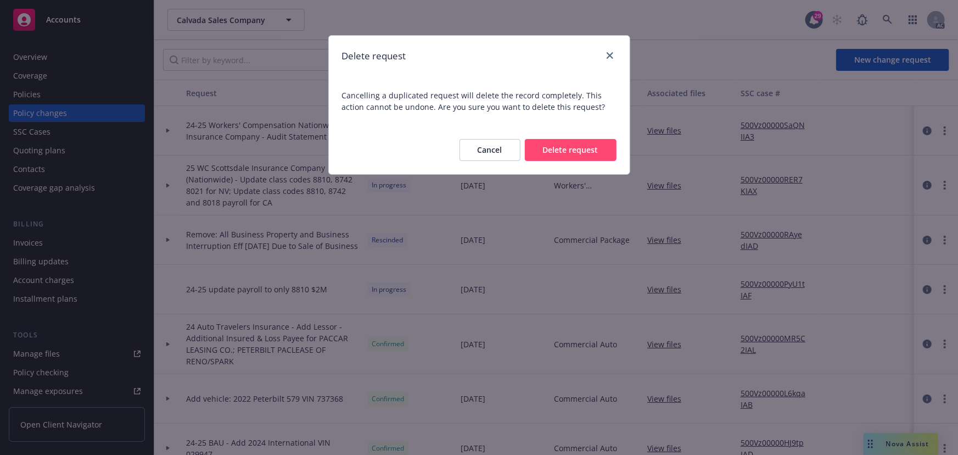
click at [568, 149] on button "Delete request" at bounding box center [571, 150] width 92 height 22
